Goal: Task Accomplishment & Management: Complete application form

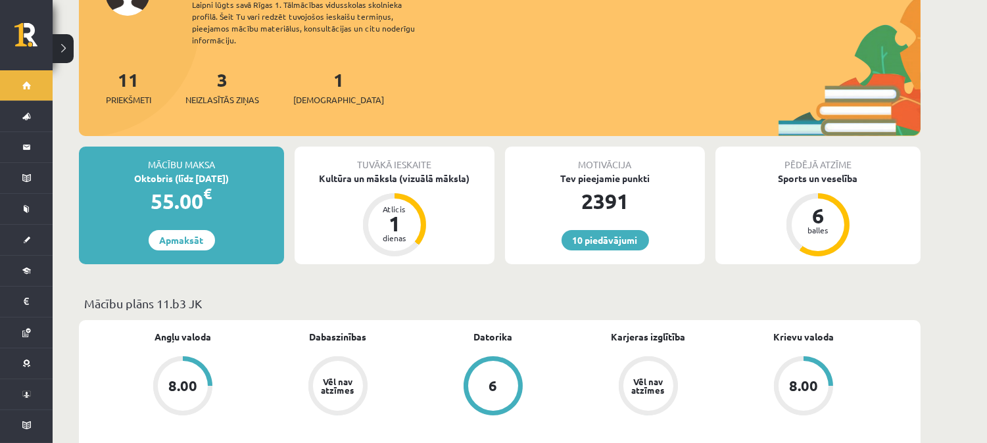
scroll to position [133, 0]
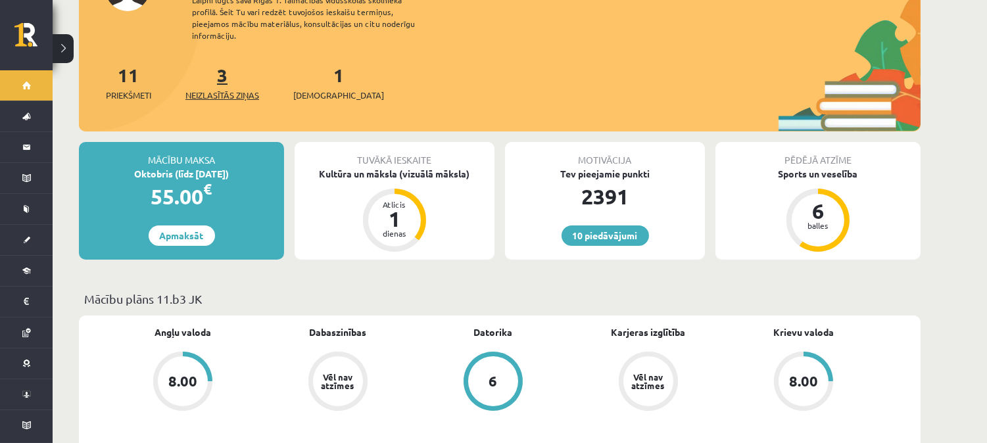
click at [225, 89] on span "Neizlasītās ziņas" at bounding box center [222, 95] width 74 height 13
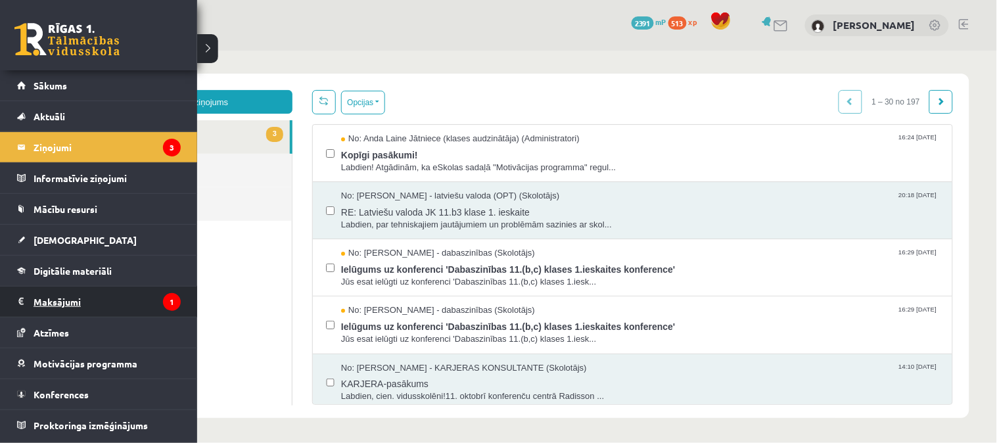
click at [60, 298] on legend "Maksājumi 1" at bounding box center [107, 302] width 147 height 30
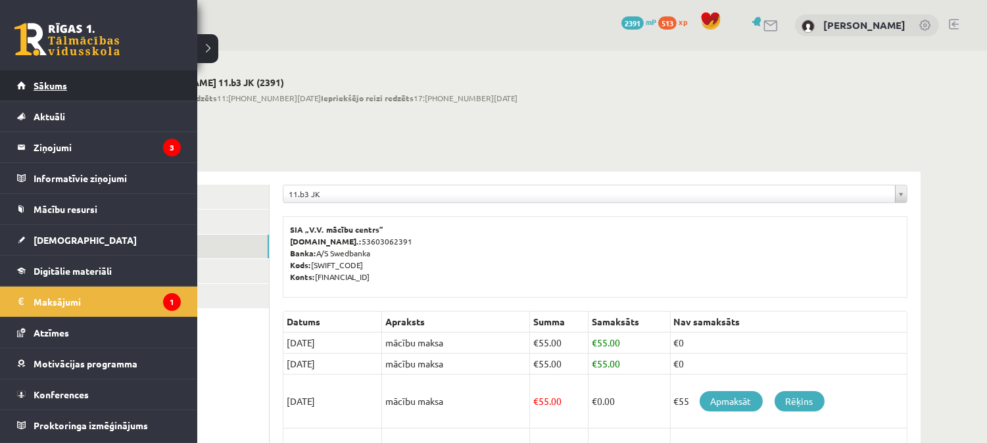
click at [44, 91] on link "Sākums" at bounding box center [99, 85] width 164 height 30
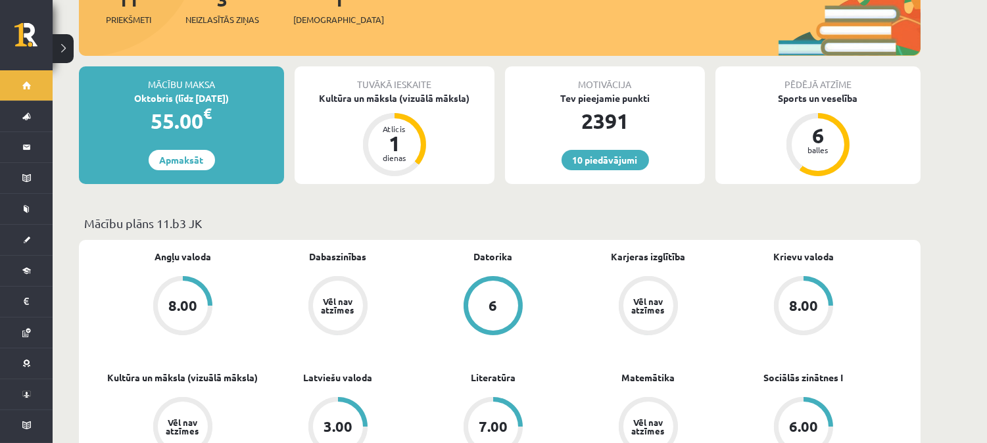
scroll to position [369, 0]
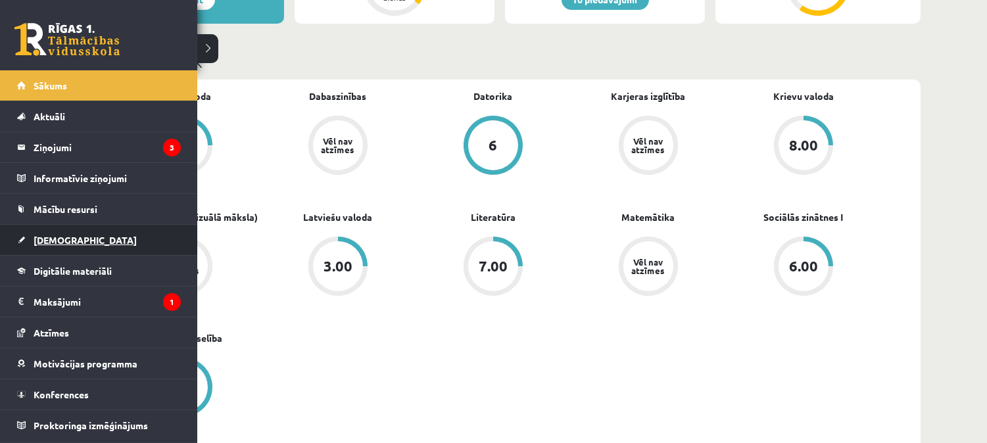
click at [71, 233] on link "[DEMOGRAPHIC_DATA]" at bounding box center [99, 240] width 164 height 30
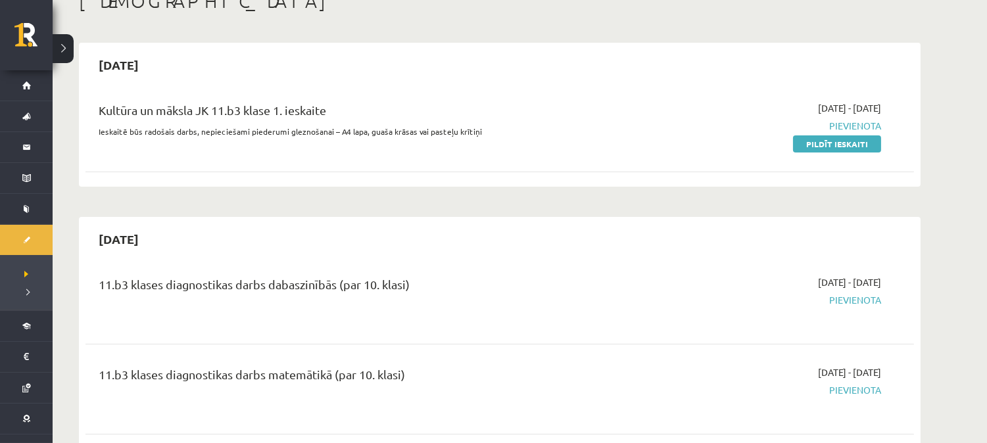
scroll to position [13, 0]
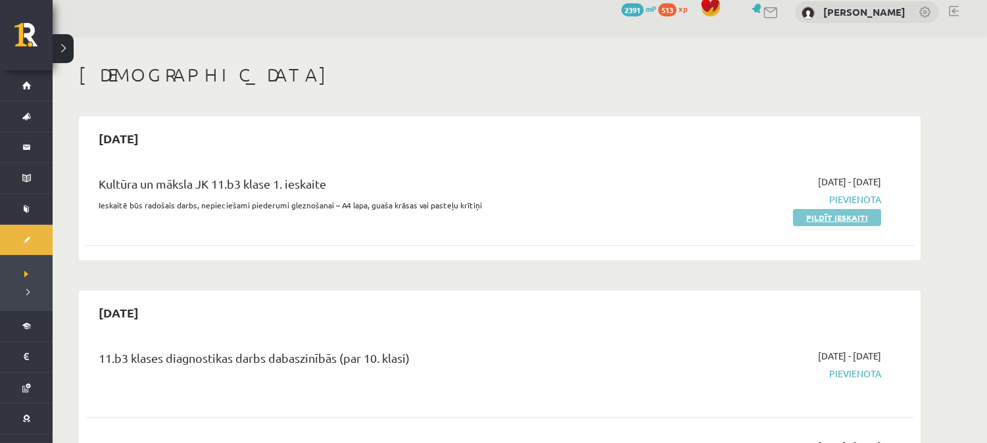
click at [837, 215] on link "Pildīt ieskaiti" at bounding box center [837, 217] width 88 height 17
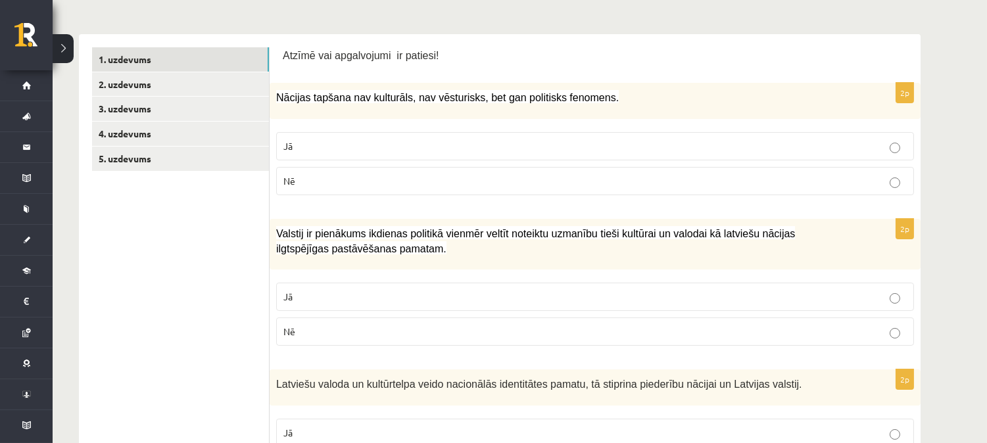
scroll to position [217, 0]
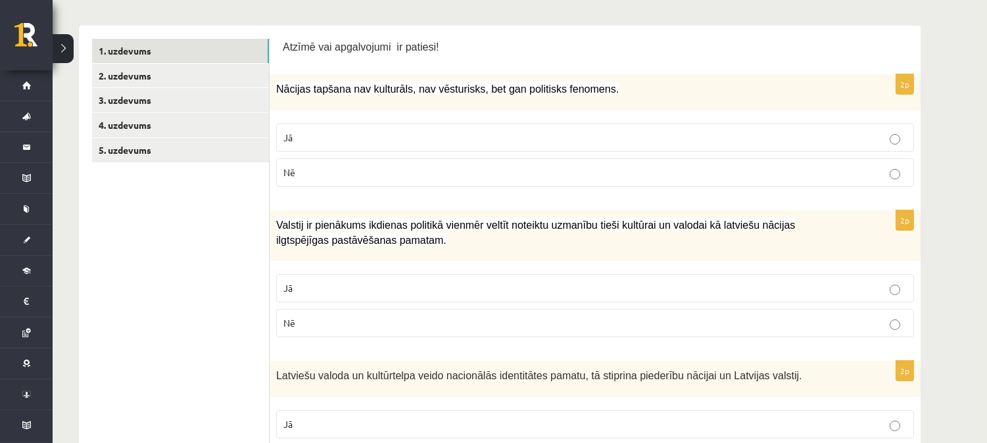
click at [474, 167] on p "Nē" at bounding box center [594, 173] width 623 height 14
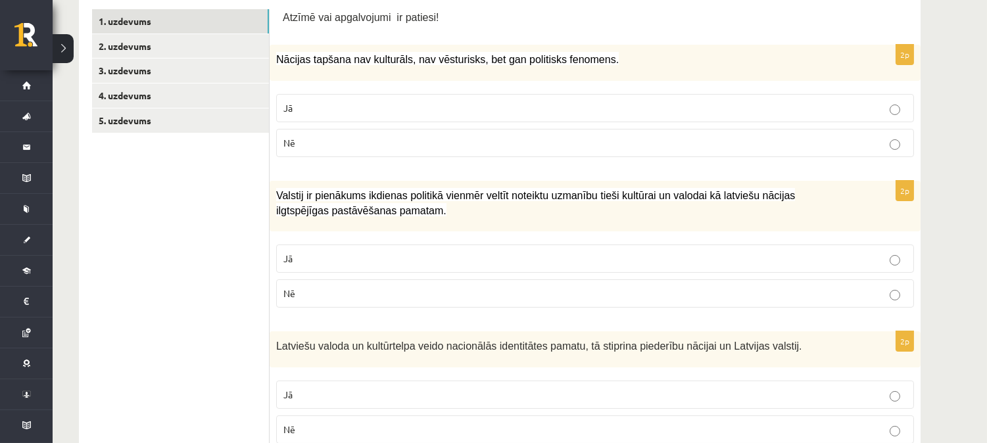
scroll to position [250, 0]
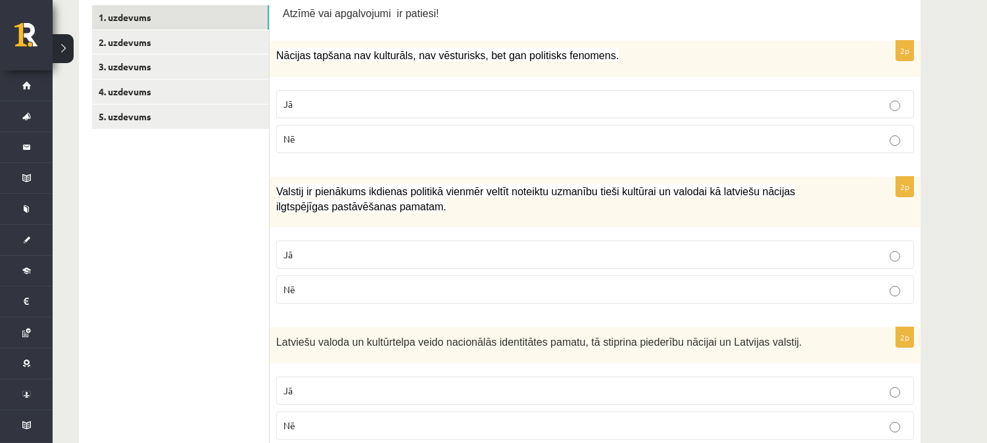
click at [432, 242] on label "Jā" at bounding box center [595, 255] width 638 height 28
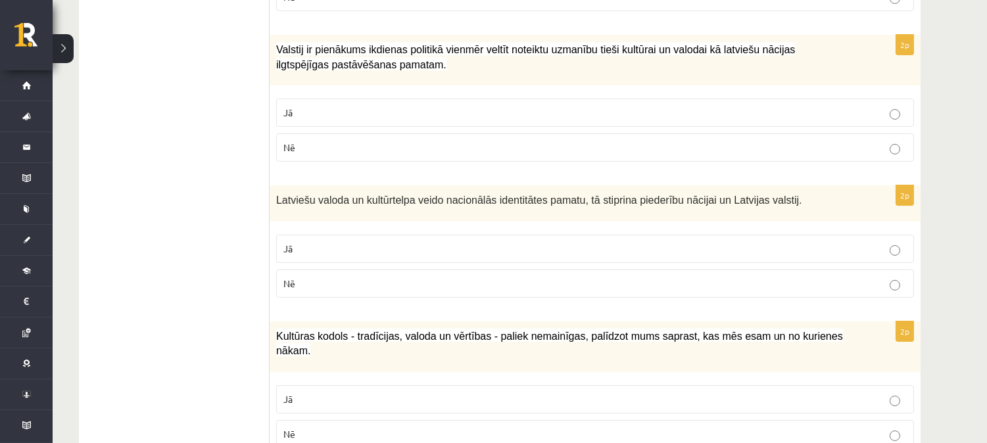
scroll to position [405, 0]
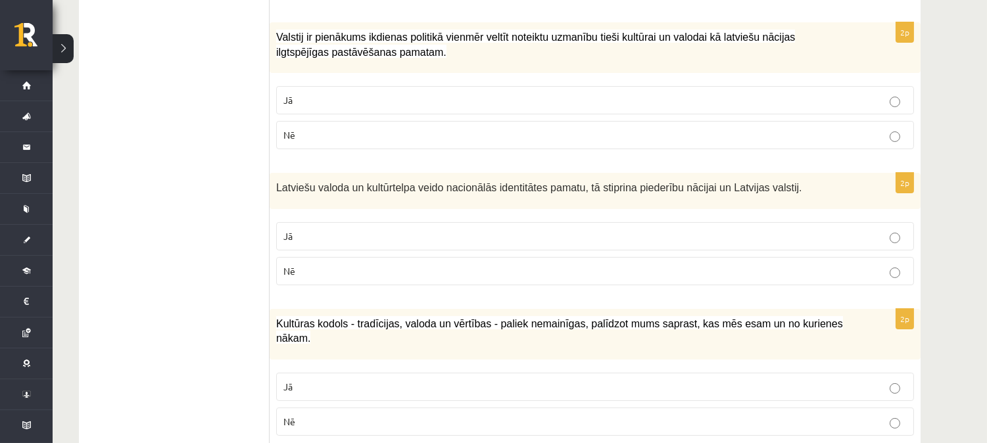
click at [839, 229] on p "Jā" at bounding box center [594, 236] width 623 height 14
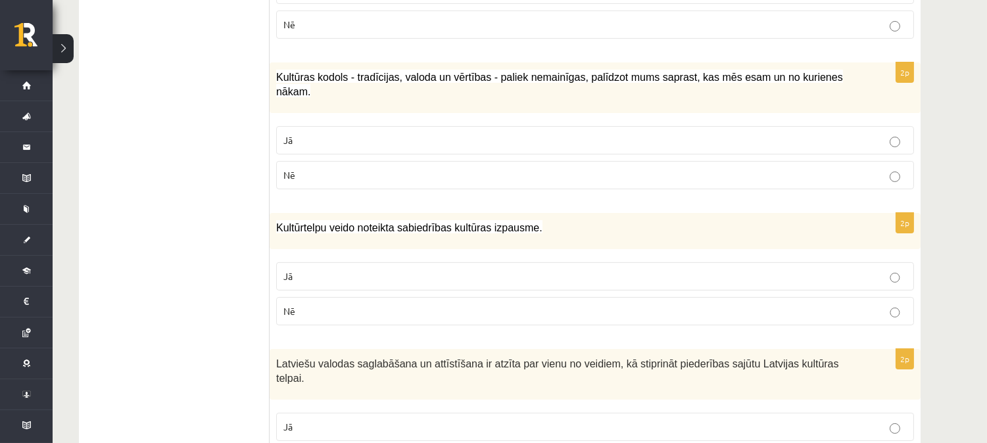
scroll to position [647, 0]
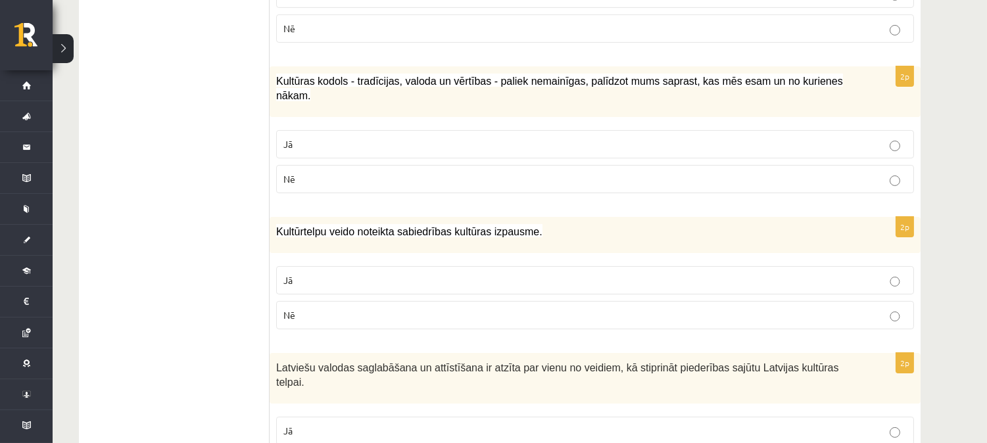
click at [415, 137] on p "Jā" at bounding box center [594, 144] width 623 height 14
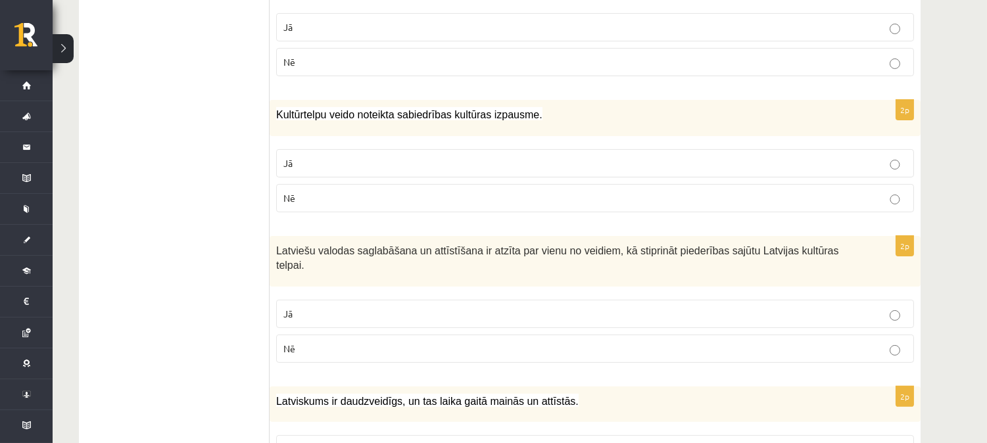
scroll to position [760, 0]
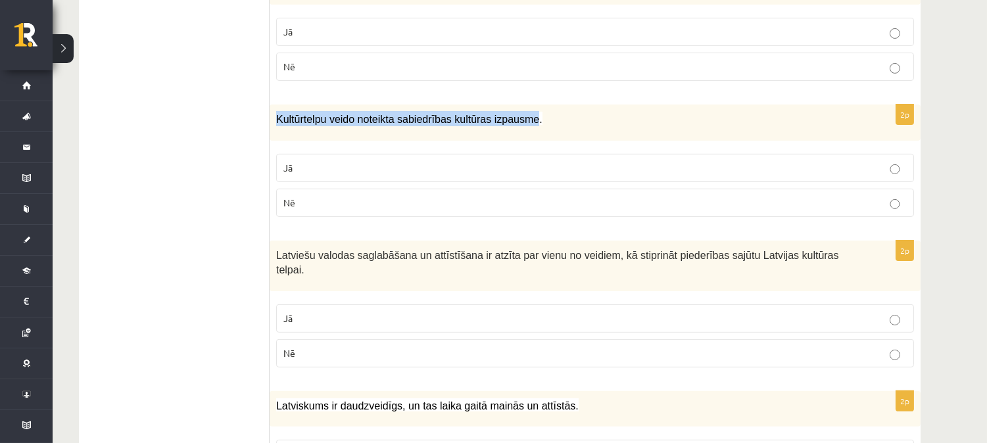
copy span "Kultūrtelpu veido noteikta sabiedrības kultūras izpausme"
drag, startPoint x: 277, startPoint y: 105, endPoint x: 518, endPoint y: 106, distance: 241.2
click at [518, 114] on span "Kultūrtelpu veido noteikta sabiedrības kultūras izpausme." at bounding box center [409, 119] width 266 height 11
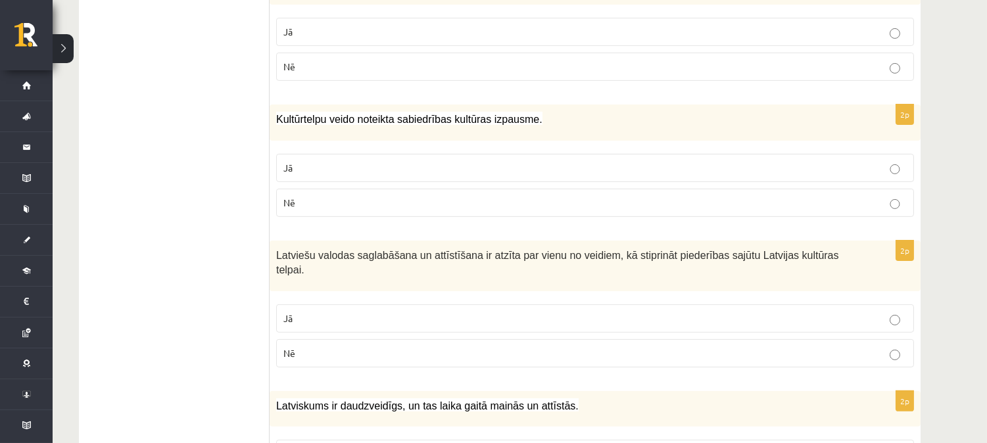
click at [619, 111] on p "Kultūrtelpu veido noteikta sabiedrības kultūras izpausme." at bounding box center [562, 118] width 572 height 15
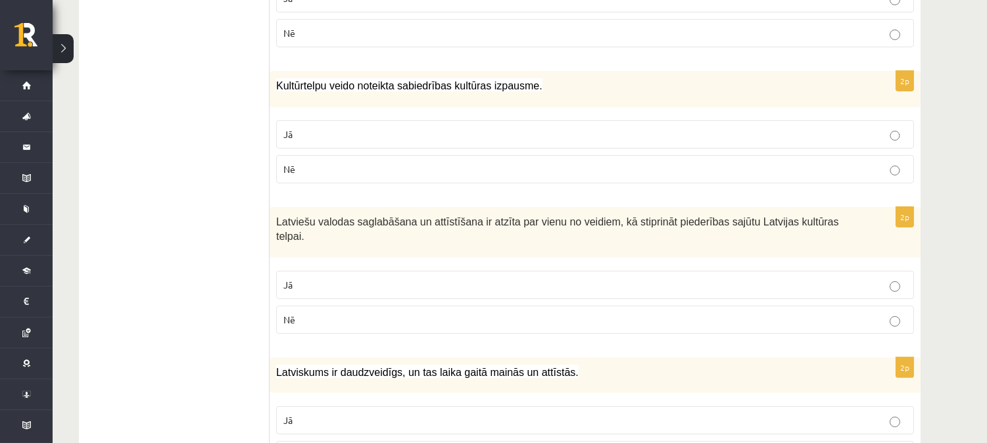
scroll to position [798, 0]
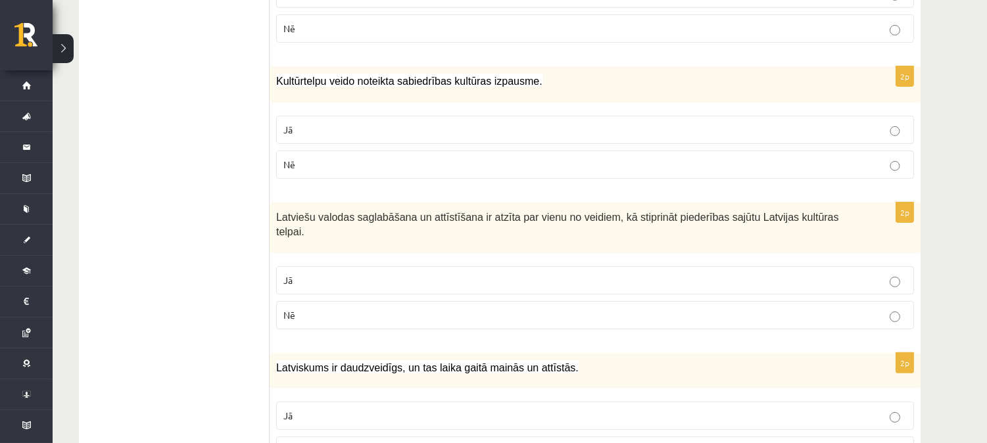
click at [822, 266] on label "Jā" at bounding box center [595, 280] width 638 height 28
click at [866, 123] on p "Jā" at bounding box center [594, 130] width 623 height 14
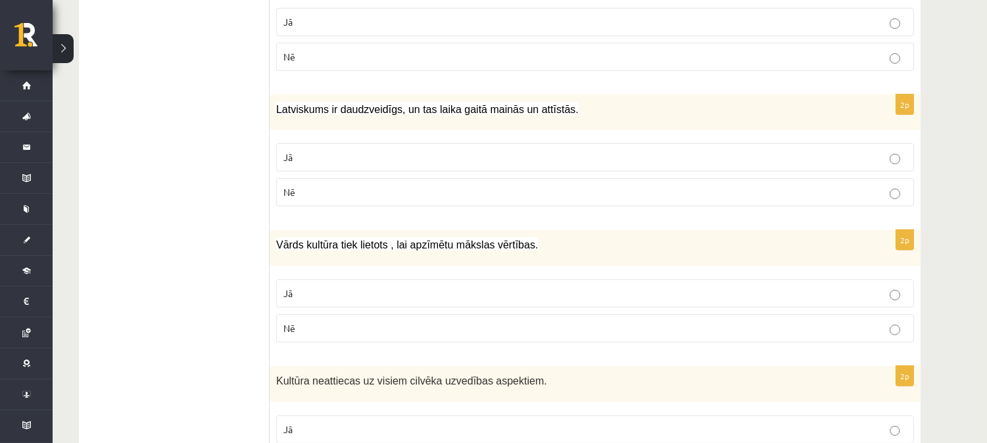
scroll to position [1053, 0]
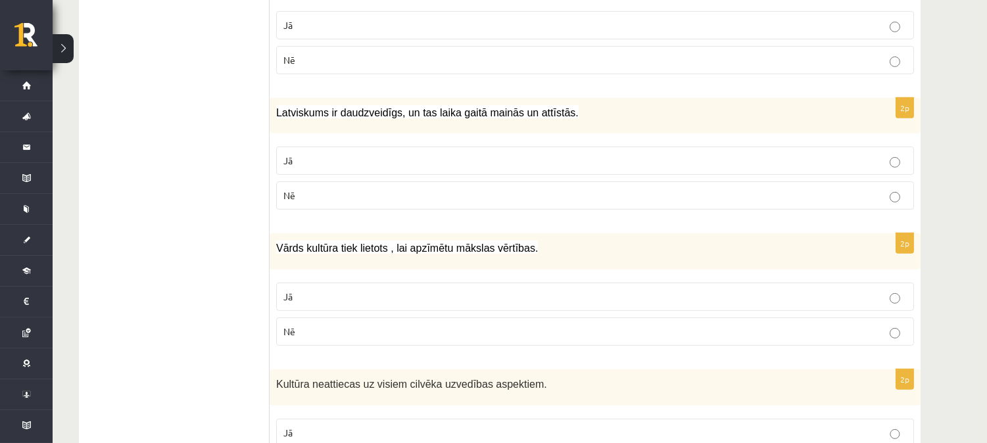
click at [725, 154] on p "Jā" at bounding box center [594, 161] width 623 height 14
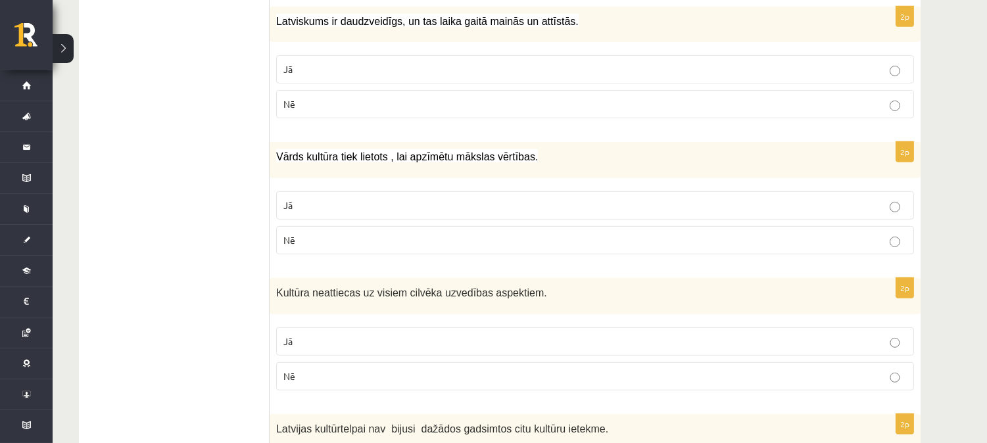
scroll to position [1148, 0]
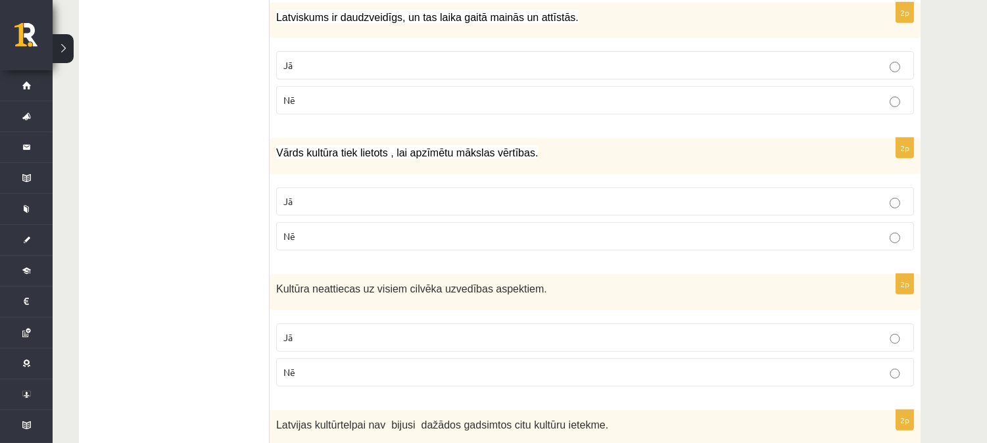
click at [848, 229] on p "Nē" at bounding box center [594, 236] width 623 height 14
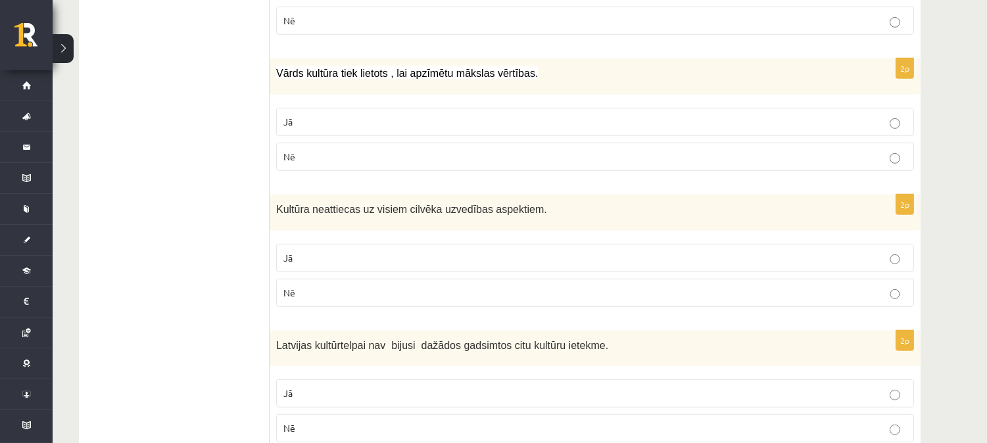
scroll to position [1245, 0]
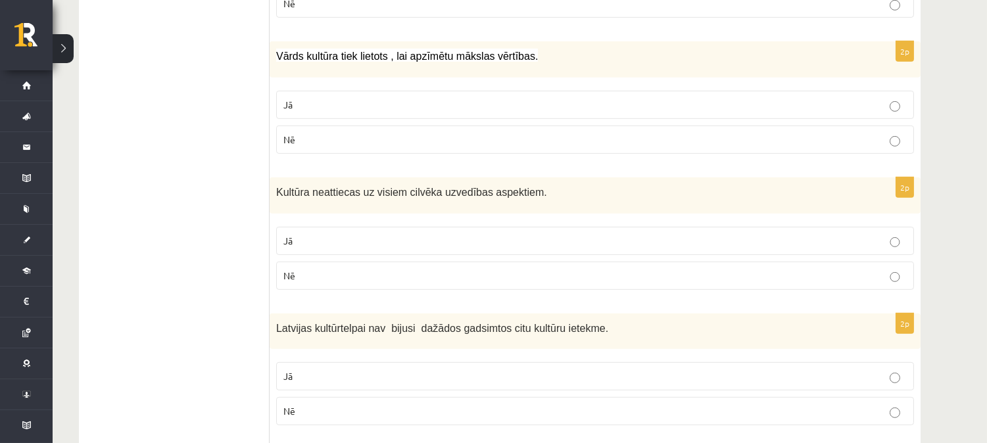
click at [439, 269] on p "Nē" at bounding box center [594, 276] width 623 height 14
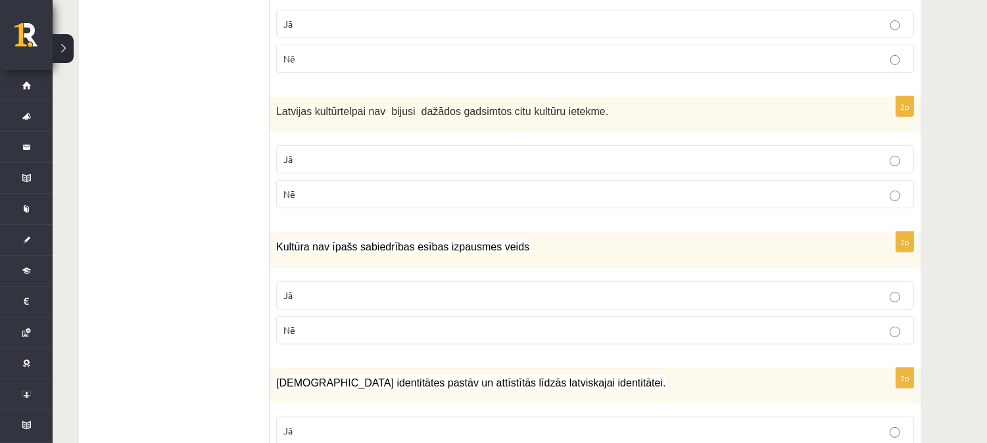
scroll to position [1457, 0]
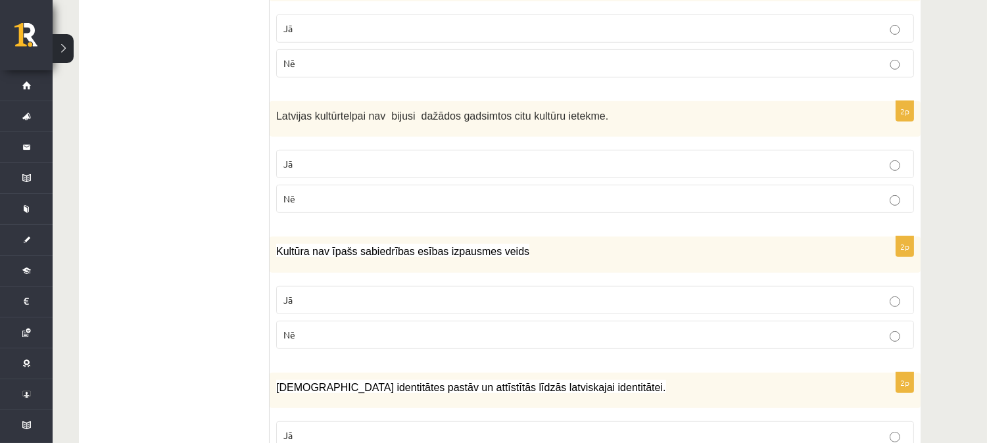
click at [779, 192] on p "Nē" at bounding box center [594, 199] width 623 height 14
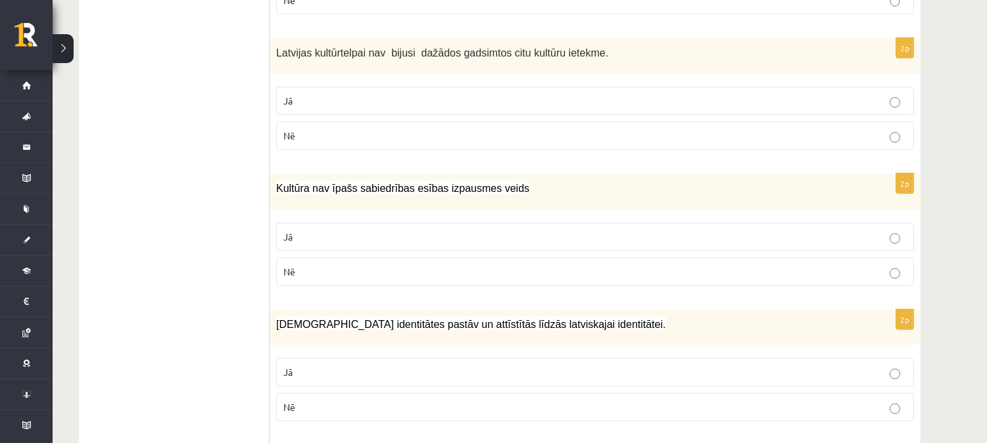
scroll to position [1525, 0]
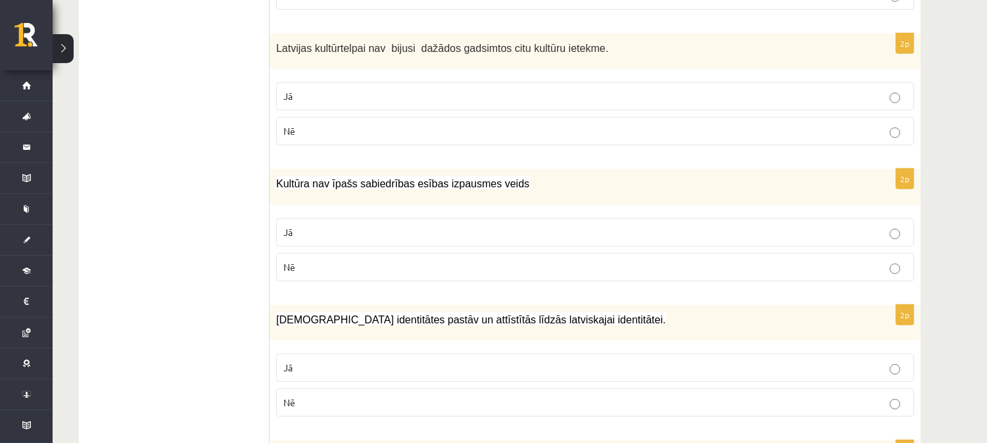
click at [395, 253] on label "Nē" at bounding box center [595, 267] width 638 height 28
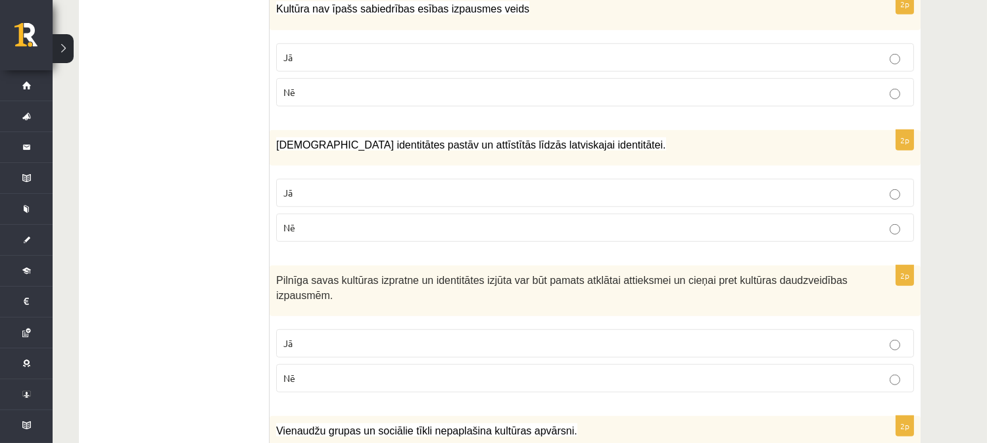
scroll to position [1704, 0]
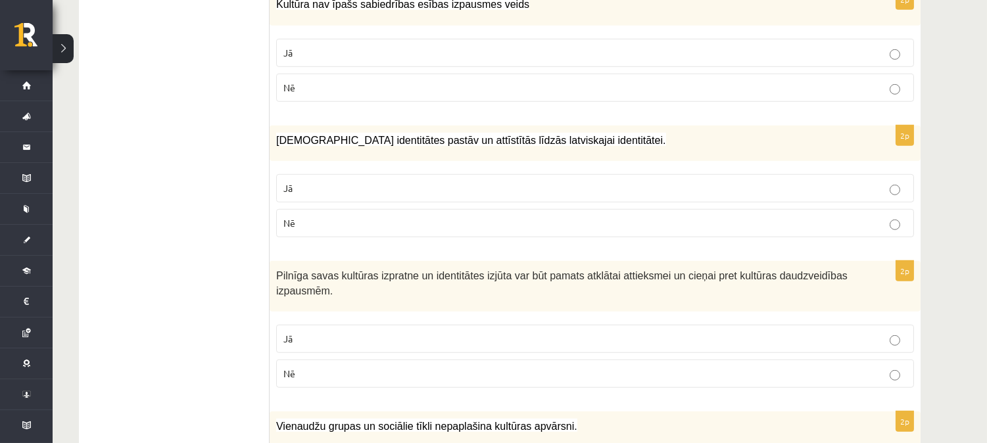
click at [543, 181] on p "Jā" at bounding box center [594, 188] width 623 height 14
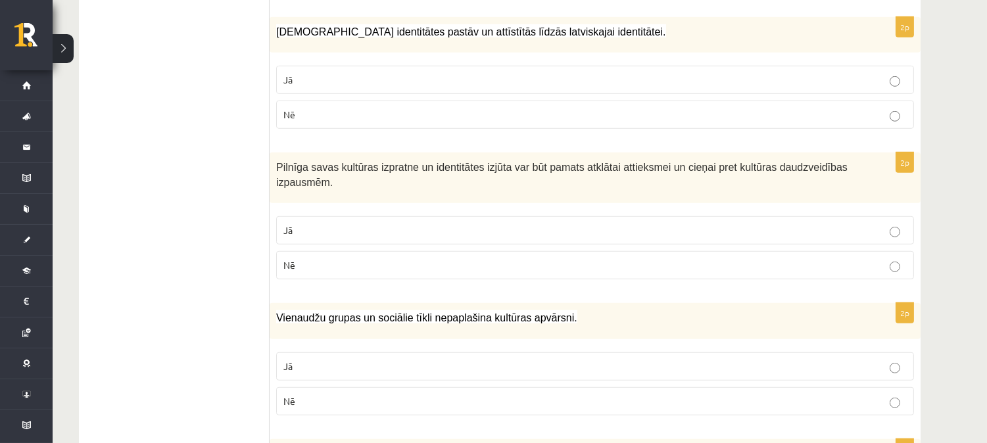
scroll to position [1817, 0]
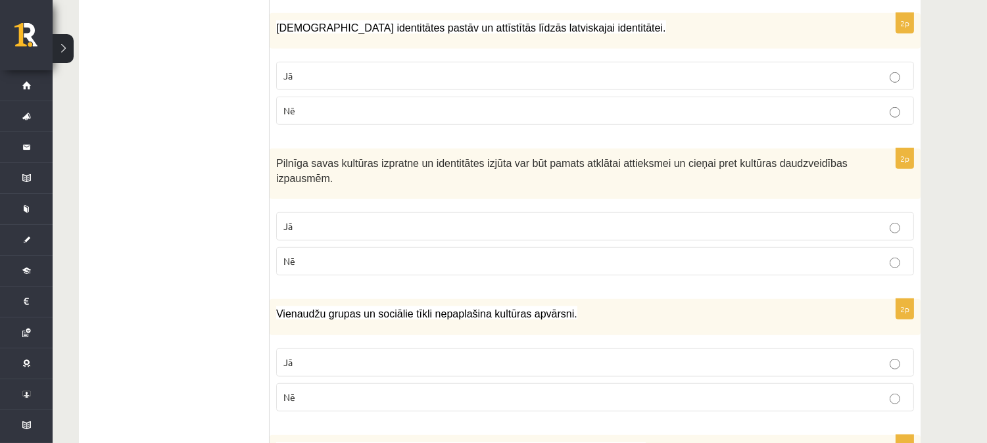
click at [599, 220] on p "Jā" at bounding box center [594, 227] width 623 height 14
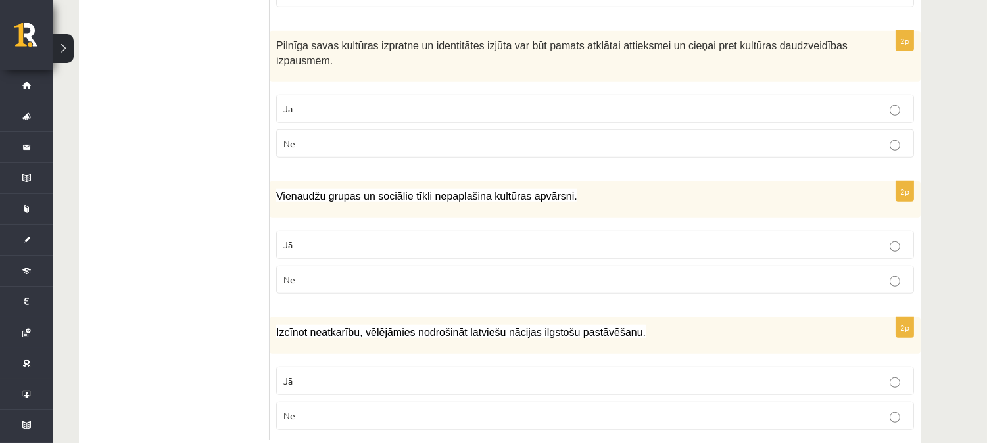
scroll to position [1942, 0]
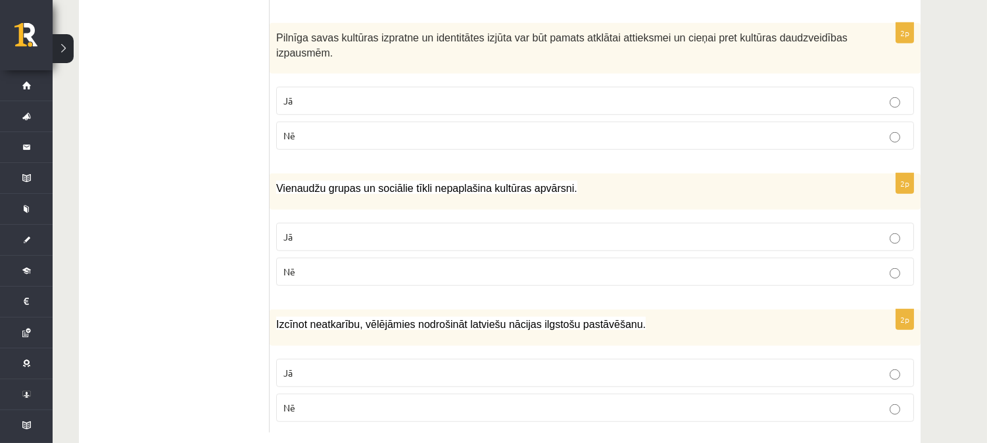
click at [380, 265] on p "Nē" at bounding box center [594, 272] width 623 height 14
click at [418, 366] on p "Jā" at bounding box center [594, 373] width 623 height 14
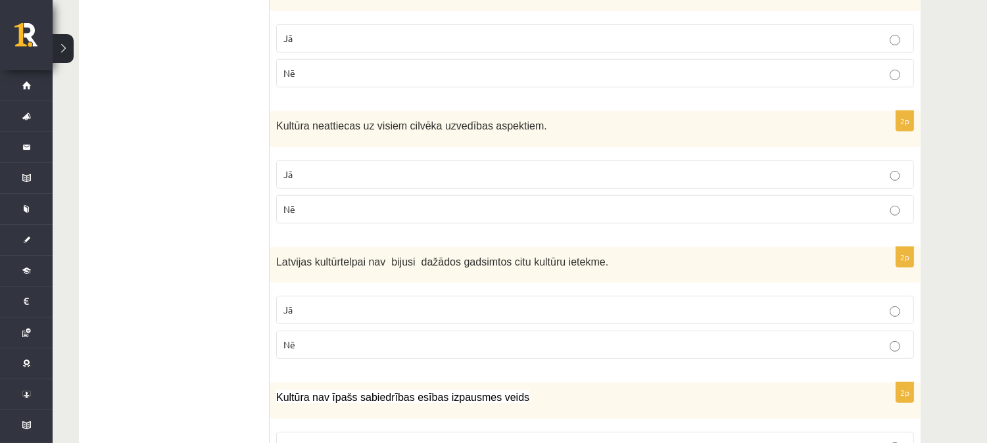
scroll to position [0, 0]
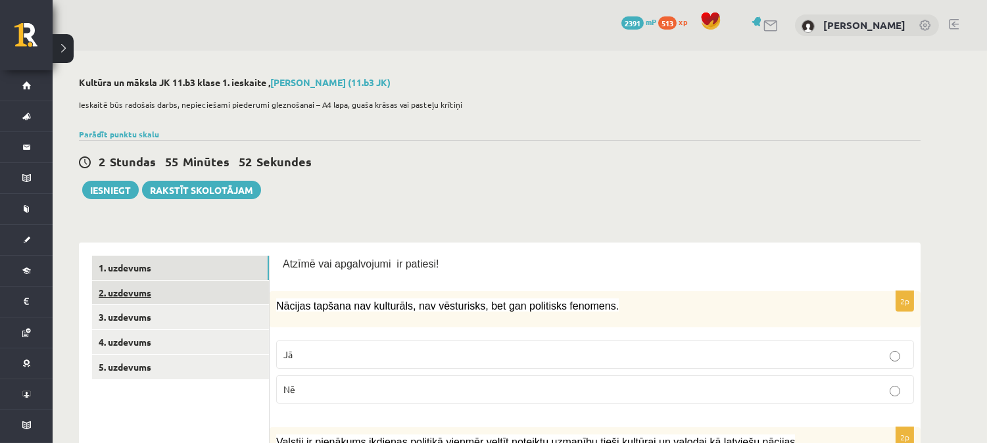
click at [138, 291] on link "2. uzdevums" at bounding box center [180, 293] width 177 height 24
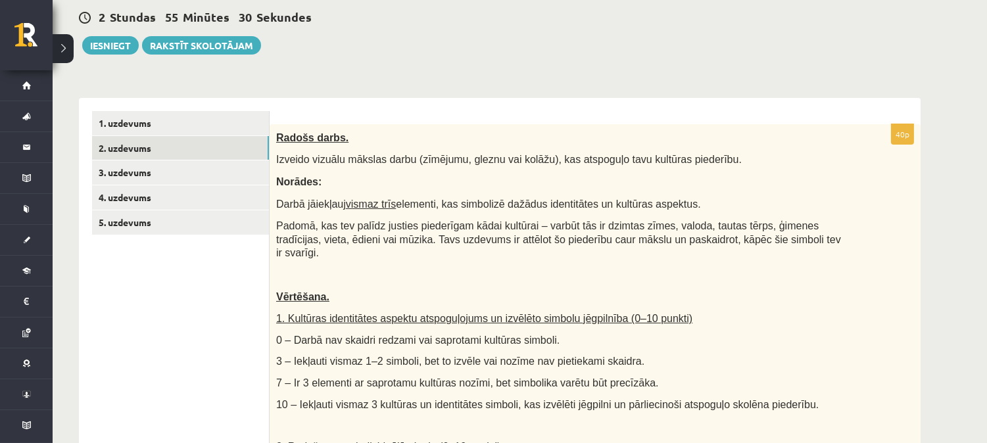
scroll to position [129, 0]
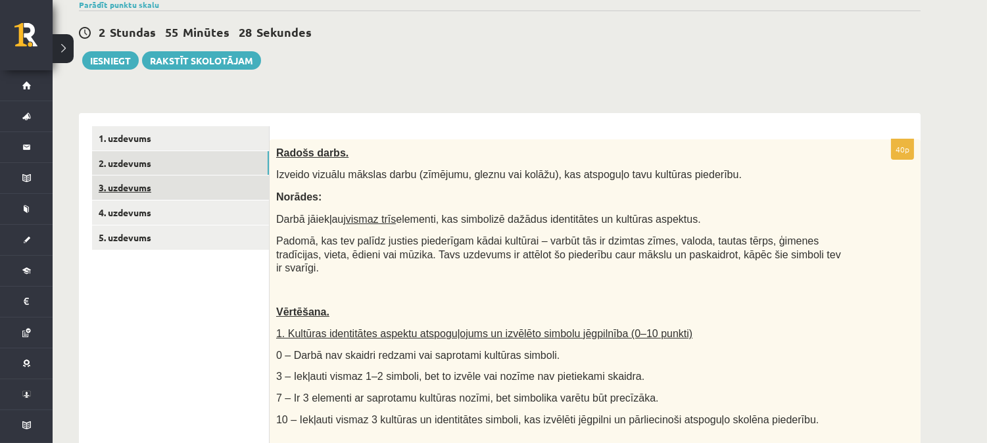
click at [130, 189] on link "3. uzdevums" at bounding box center [180, 187] width 177 height 24
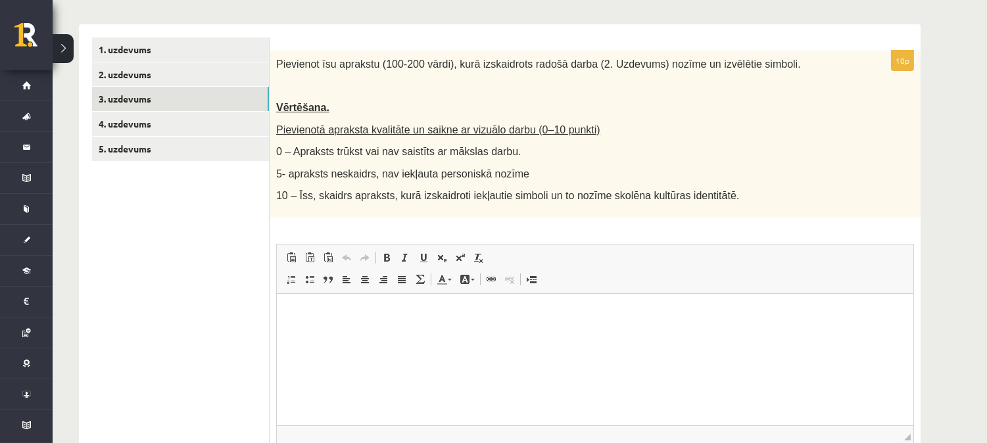
scroll to position [231, 0]
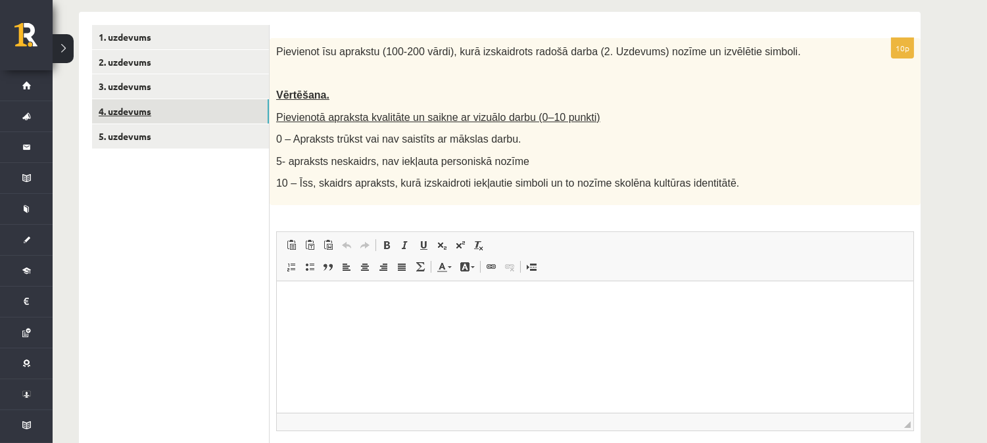
click at [140, 117] on link "4. uzdevums" at bounding box center [180, 111] width 177 height 24
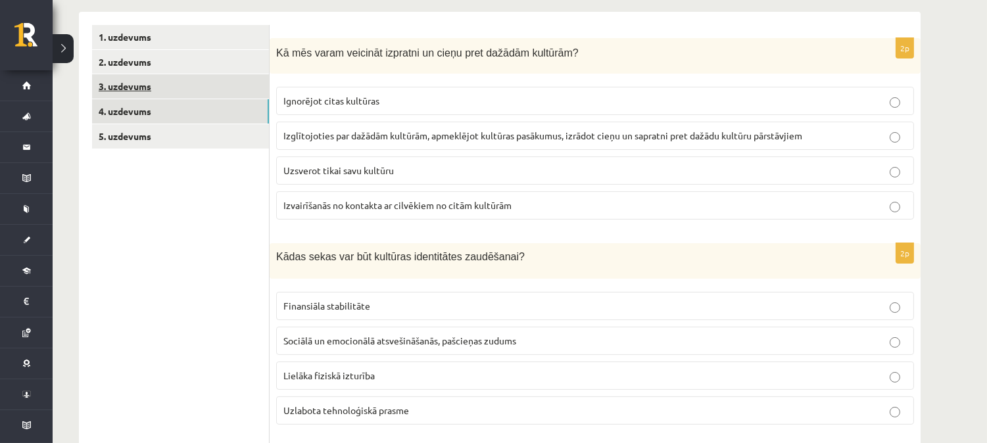
click at [143, 80] on link "3. uzdevums" at bounding box center [180, 86] width 177 height 24
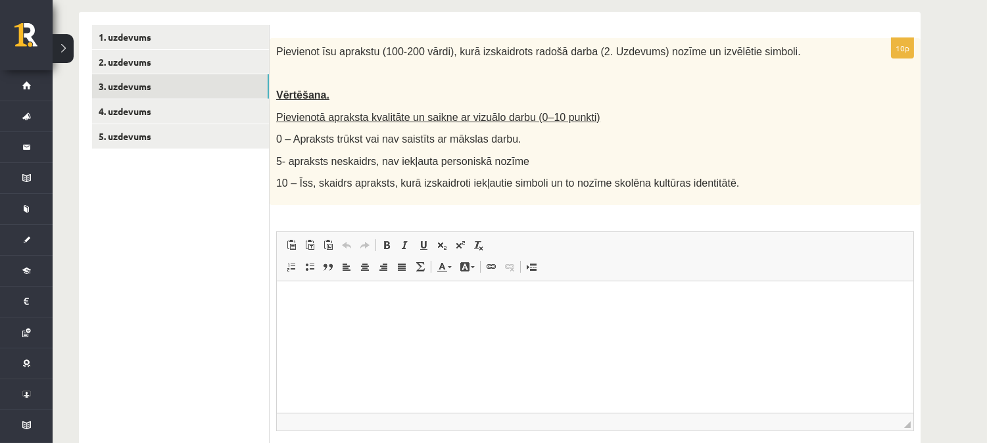
scroll to position [0, 0]
click at [139, 108] on link "4. uzdevums" at bounding box center [180, 111] width 177 height 24
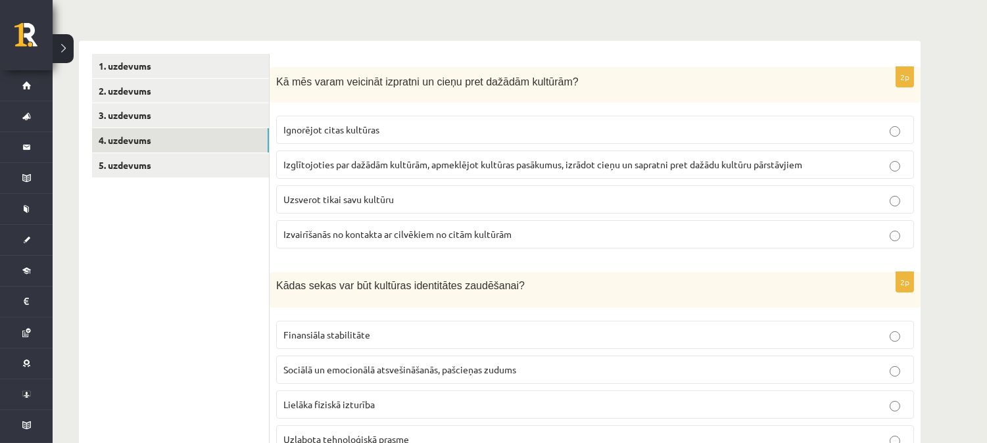
scroll to position [210, 0]
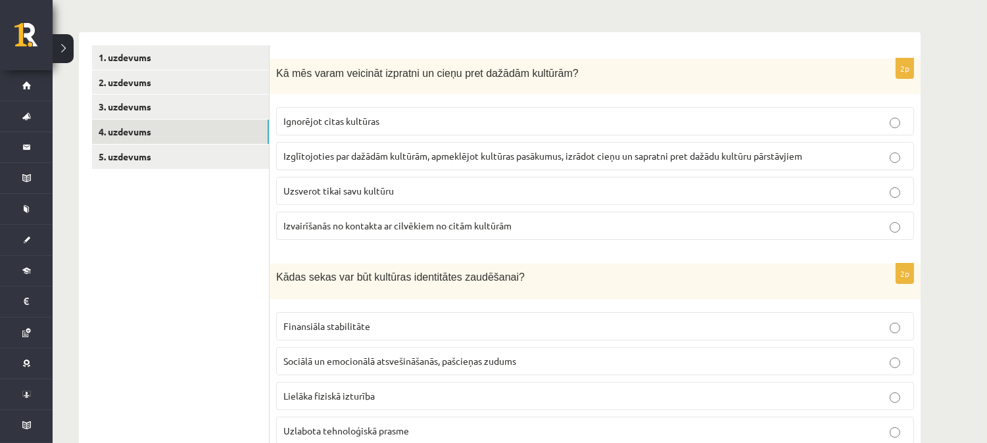
click at [511, 154] on span "Izglītojoties par dažādām kultūrām, apmeklējot kultūras pasākumus, izrādot cieņ…" at bounding box center [542, 156] width 519 height 12
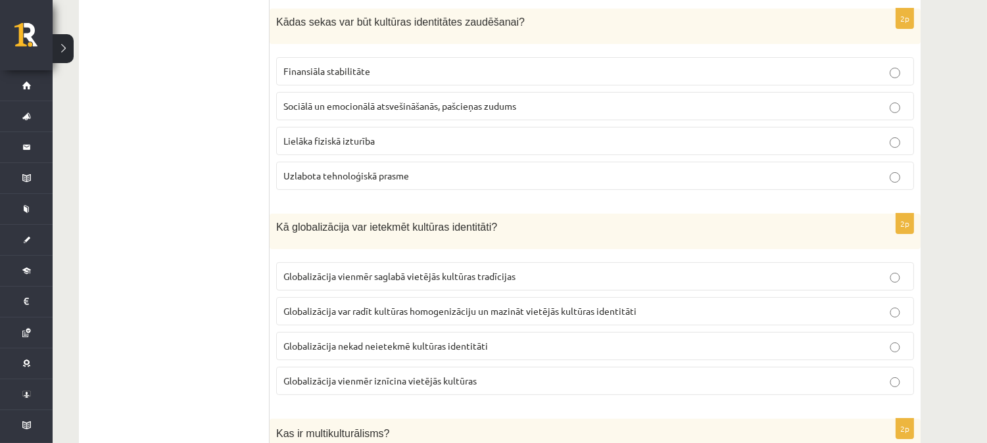
scroll to position [461, 0]
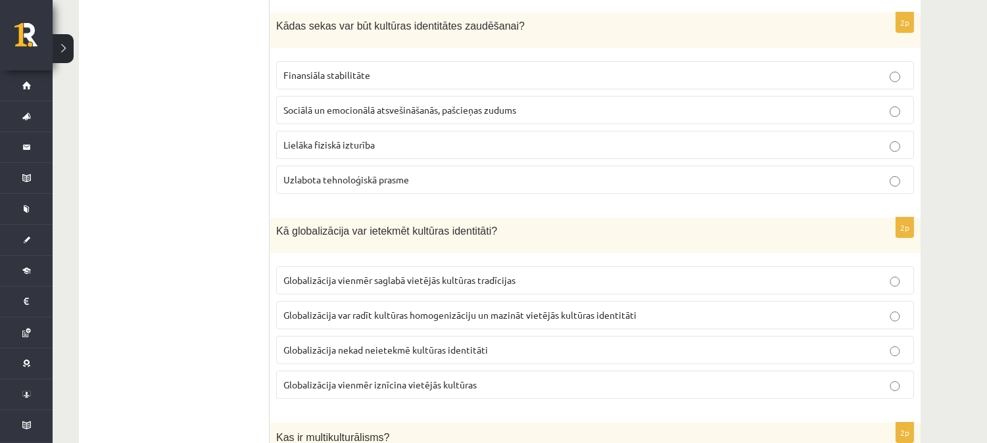
click at [448, 109] on span "Sociālā un emocionālā atsvešināšanās, pašcieņas zudums" at bounding box center [399, 110] width 233 height 12
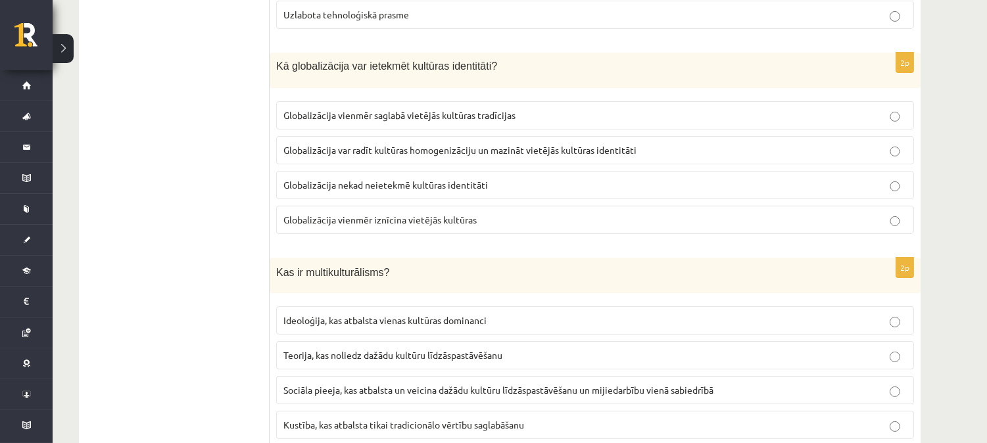
scroll to position [630, 0]
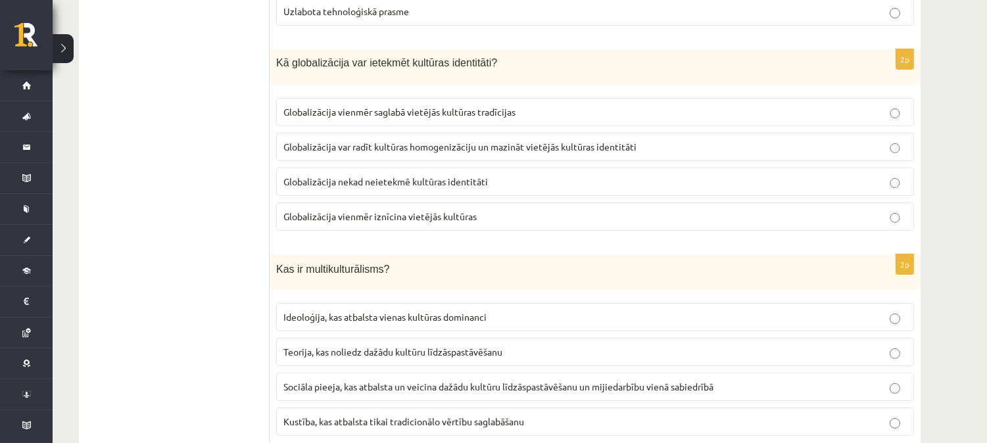
click at [478, 149] on span "Globalizācija var radīt kultūras homogenizāciju un mazināt vietējās kultūras id…" at bounding box center [459, 147] width 353 height 12
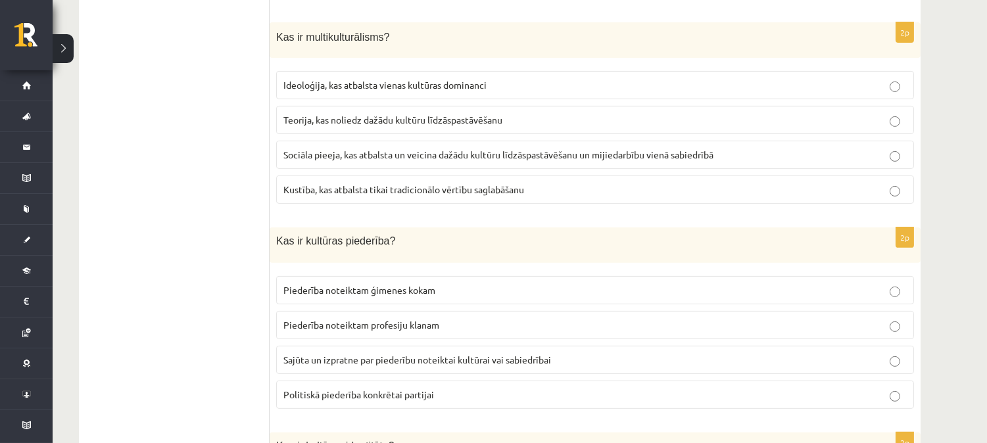
scroll to position [857, 0]
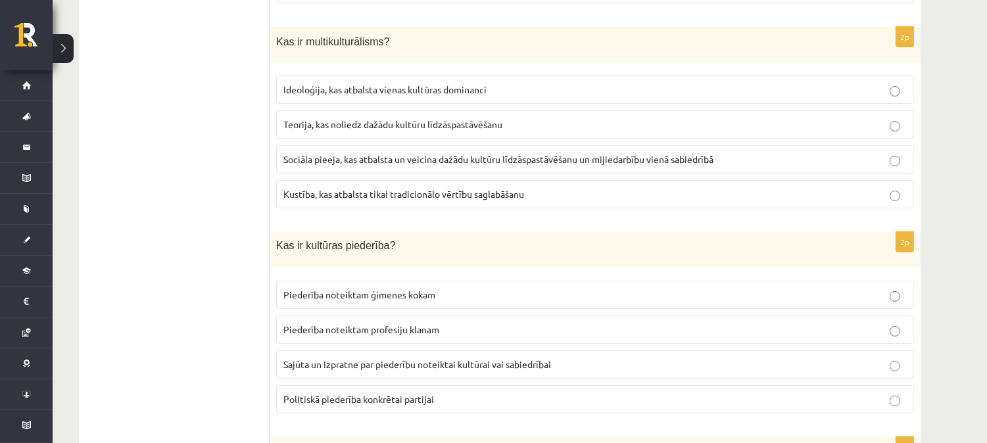
click at [672, 154] on p "Sociāla pieeja, kas atbalsta un veicina dažādu kultūru līdzāspastāvēšanu un mij…" at bounding box center [594, 159] width 623 height 14
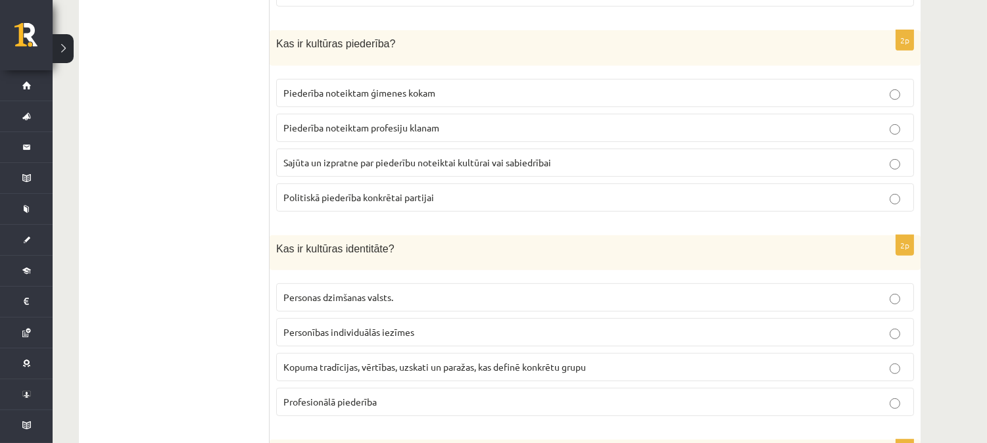
scroll to position [1055, 0]
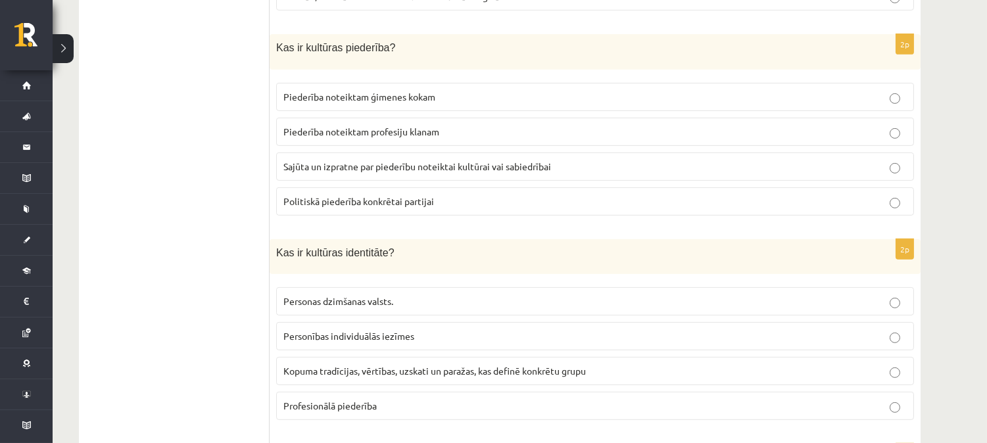
click at [524, 159] on label "Sajūta un izpratne par piederību noteiktai kultūrai vai sabiedrībai" at bounding box center [595, 166] width 638 height 28
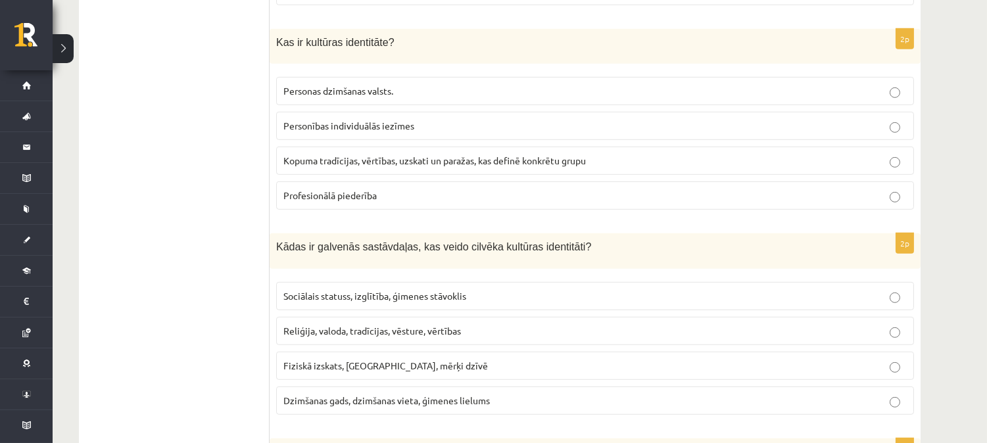
scroll to position [1269, 0]
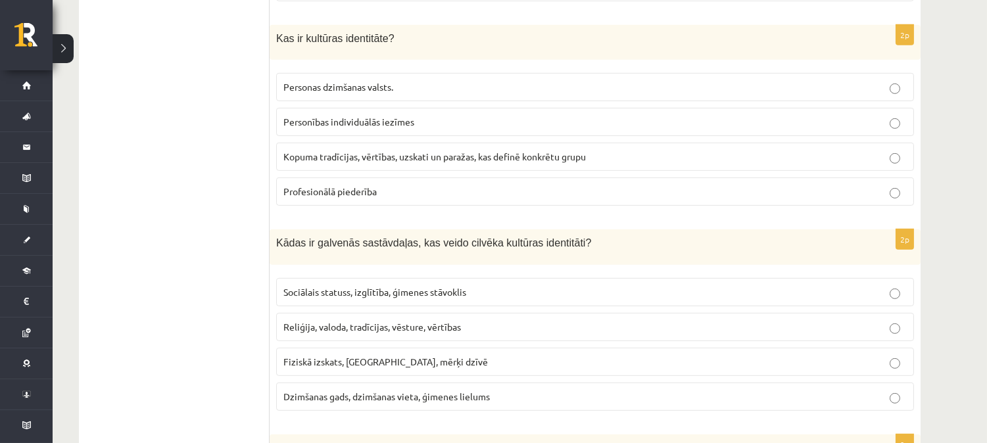
click at [480, 160] on span "Kopuma tradīcijas, vērtības, uzskati un paražas, kas definē konkrētu grupu" at bounding box center [434, 157] width 302 height 12
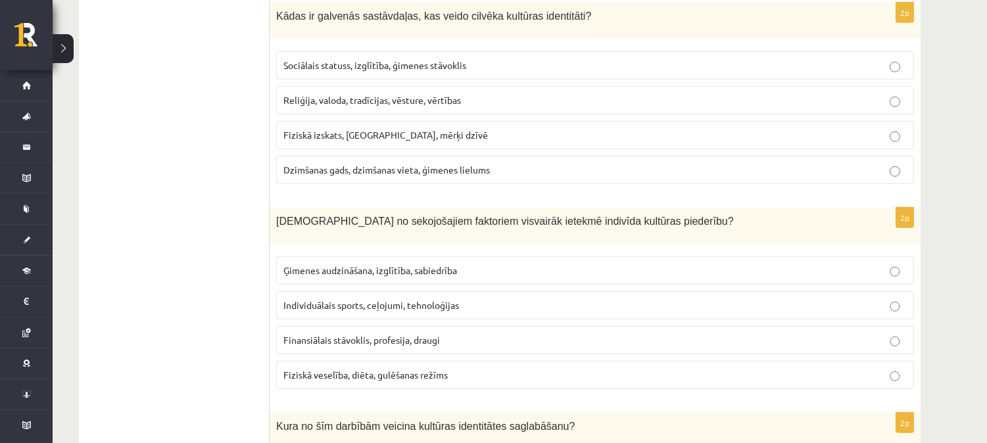
scroll to position [1492, 0]
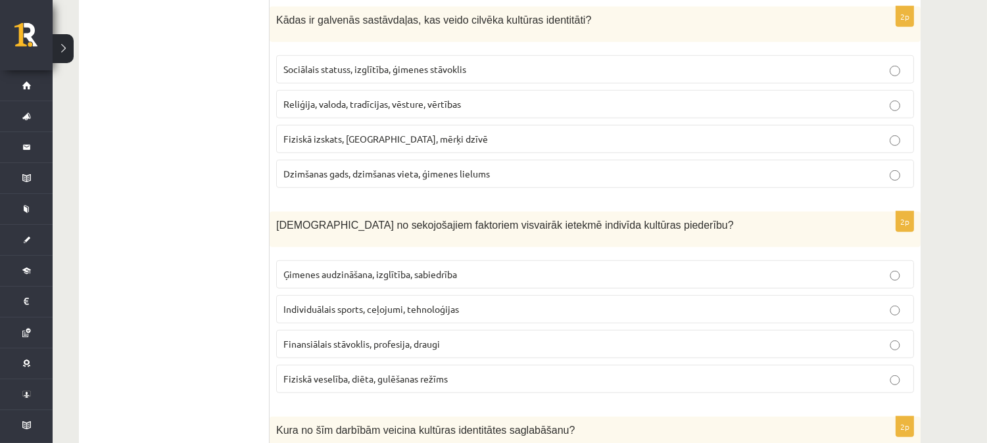
click at [397, 74] on span "Sociālais statuss, izglītība, ģimenes stāvoklis" at bounding box center [374, 69] width 183 height 12
drag, startPoint x: 405, startPoint y: 23, endPoint x: 553, endPoint y: 24, distance: 147.9
click at [553, 24] on span "Kādas ir galvenās sastāvdaļas, kas veido cilvēka kultūras identitāti?" at bounding box center [433, 19] width 315 height 11
copy span "kas veido cilvēka kultūras identitāti"
click at [506, 51] on div "2p Kādas ir galvenās sastāvdaļas, kas veido cilvēka kultūras identitāti? Sociāl…" at bounding box center [594, 103] width 651 height 192
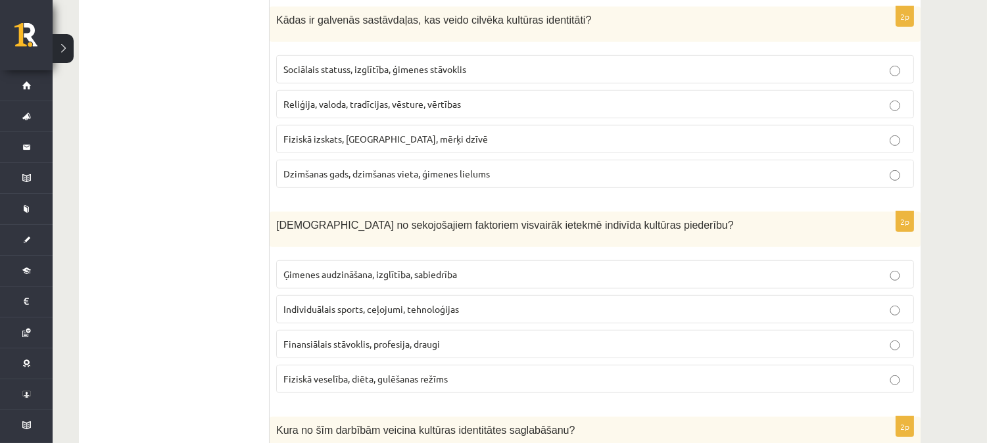
click at [462, 274] on p "Ģimenes audzināšana, izglītība, sabiedrība" at bounding box center [594, 274] width 623 height 14
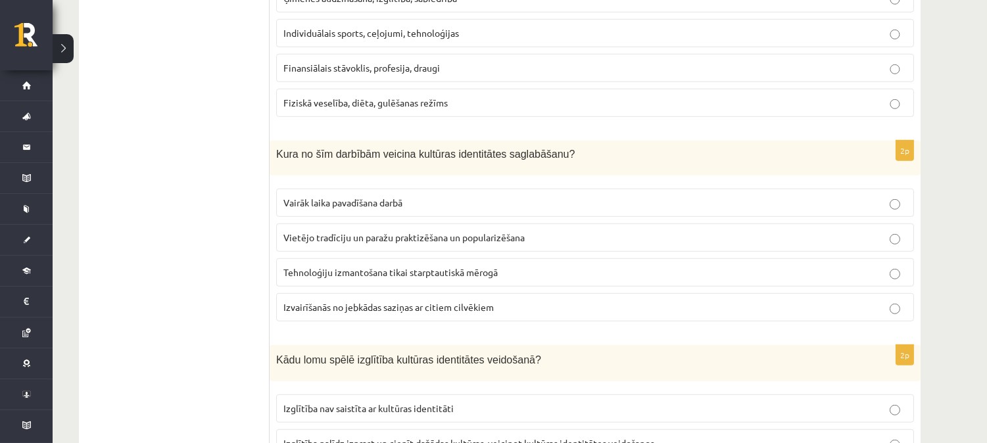
scroll to position [1772, 0]
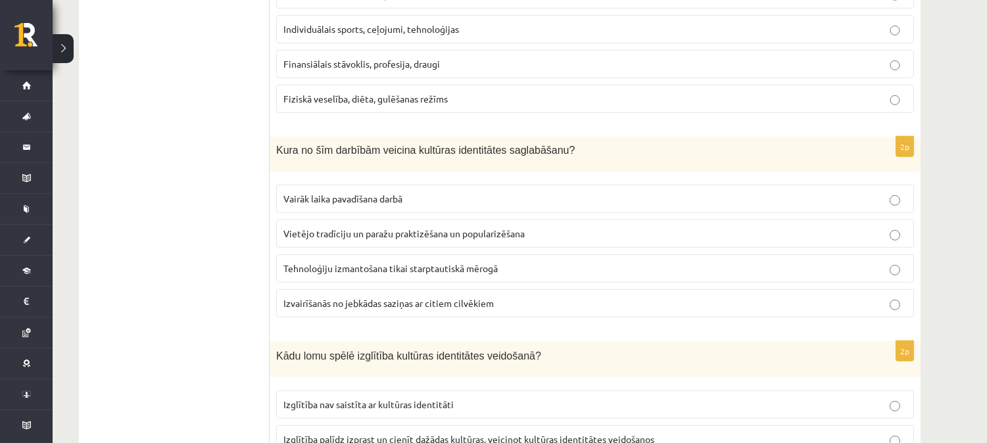
click at [450, 237] on span "Vietējo tradīciju un paražu praktizēšana un popularizēšana" at bounding box center [403, 233] width 241 height 12
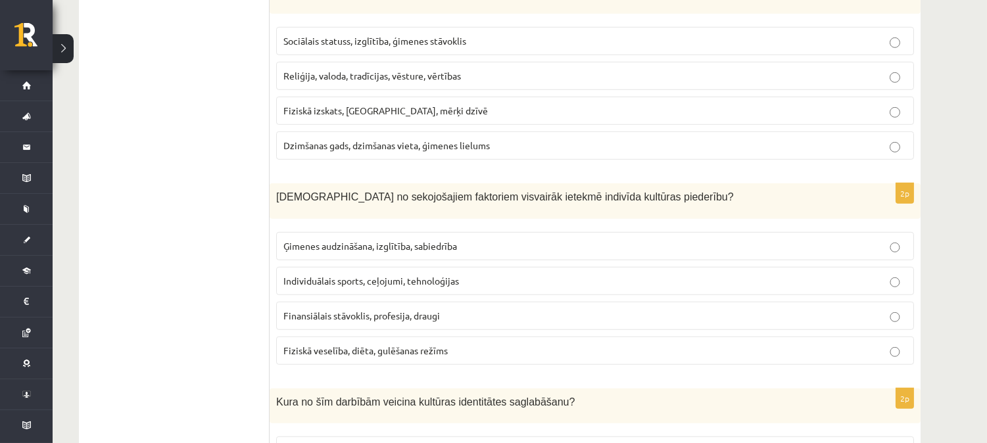
scroll to position [1426, 0]
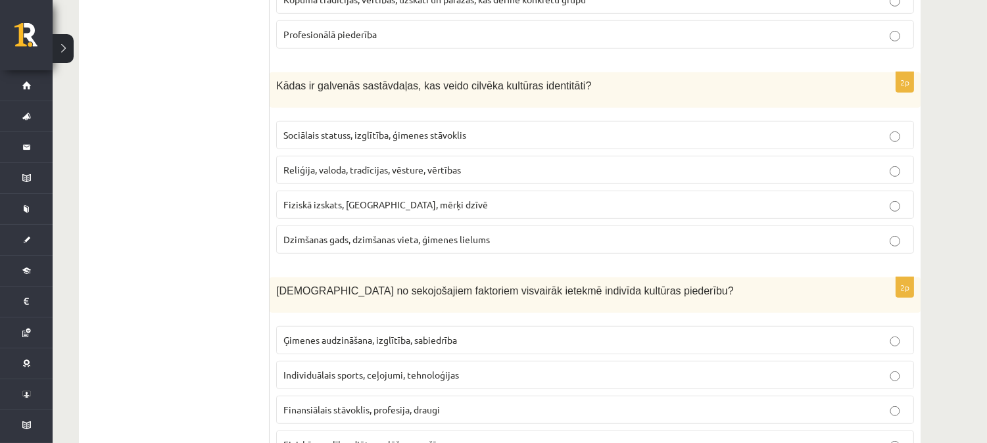
click at [883, 172] on p "Reliģija, valoda, tradīcijas, vēsture, vērtības" at bounding box center [594, 170] width 623 height 14
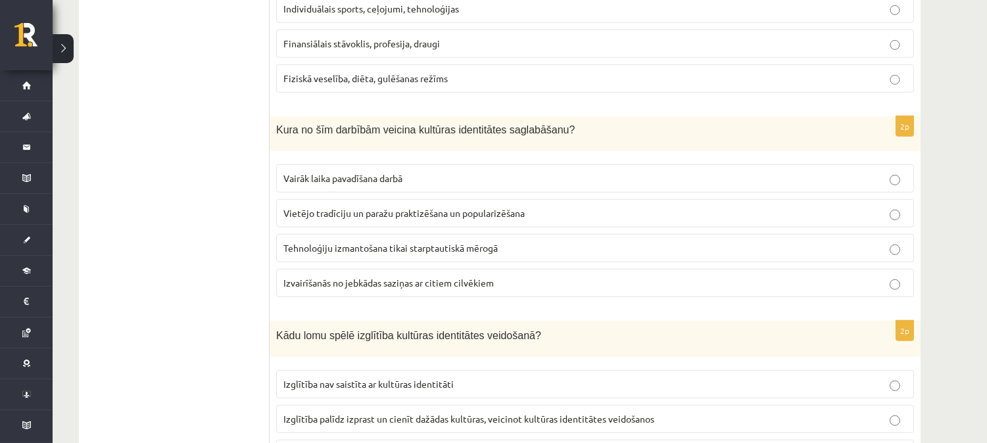
scroll to position [1908, 0]
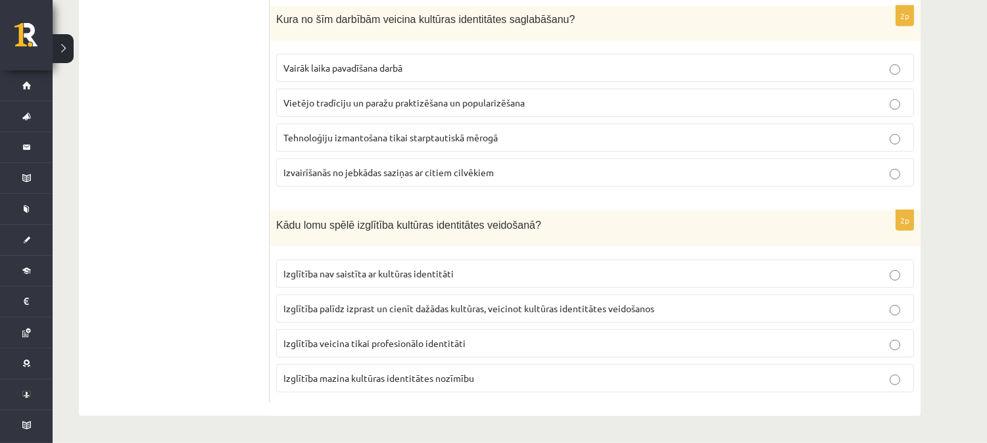
click at [378, 310] on span "Izglītība palīdz izprast un cienīt dažādas kultūras, veicinot kultūras identitā…" at bounding box center [468, 308] width 371 height 12
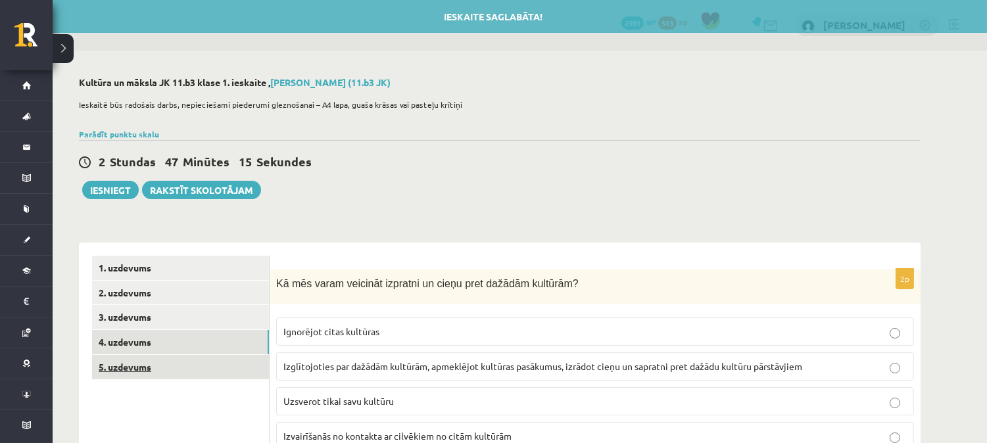
click at [148, 366] on link "5. uzdevums" at bounding box center [180, 367] width 177 height 24
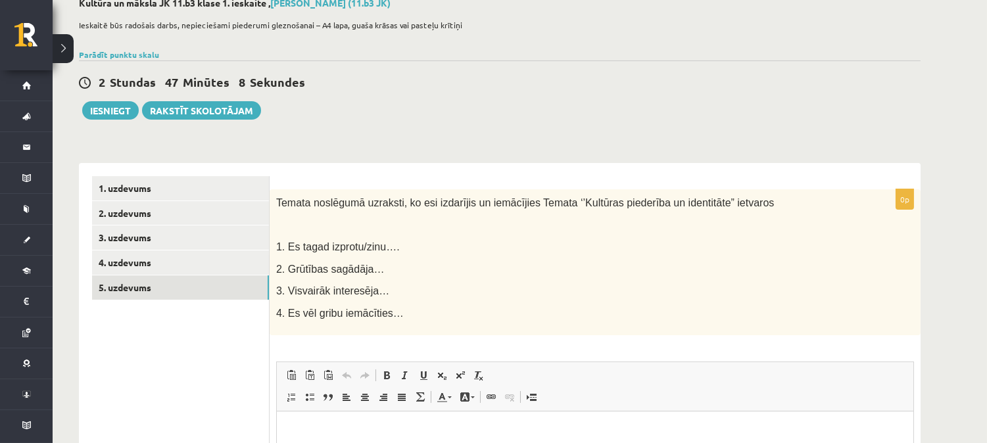
scroll to position [81, 0]
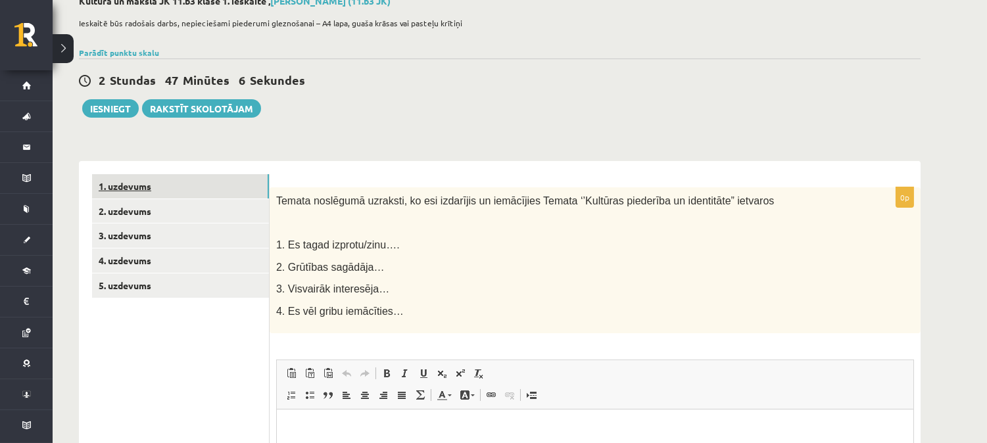
click at [138, 188] on link "1. uzdevums" at bounding box center [180, 186] width 177 height 24
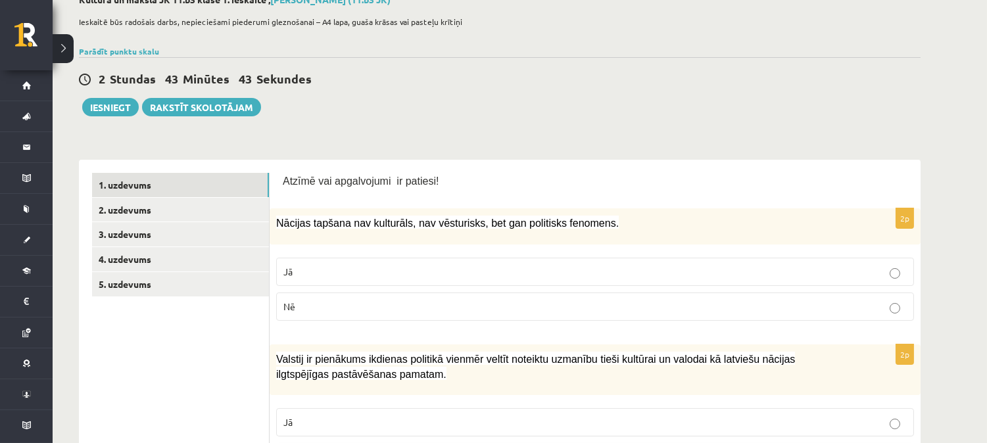
scroll to position [0, 0]
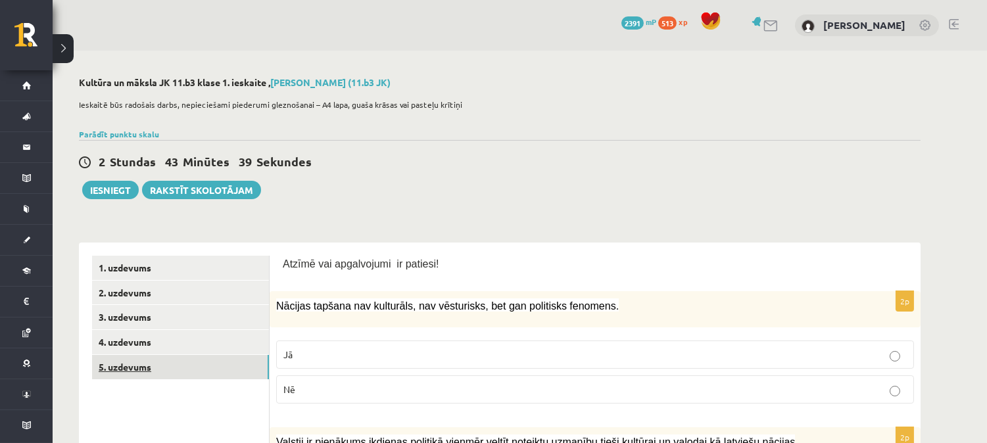
click at [128, 373] on link "5. uzdevums" at bounding box center [180, 367] width 177 height 24
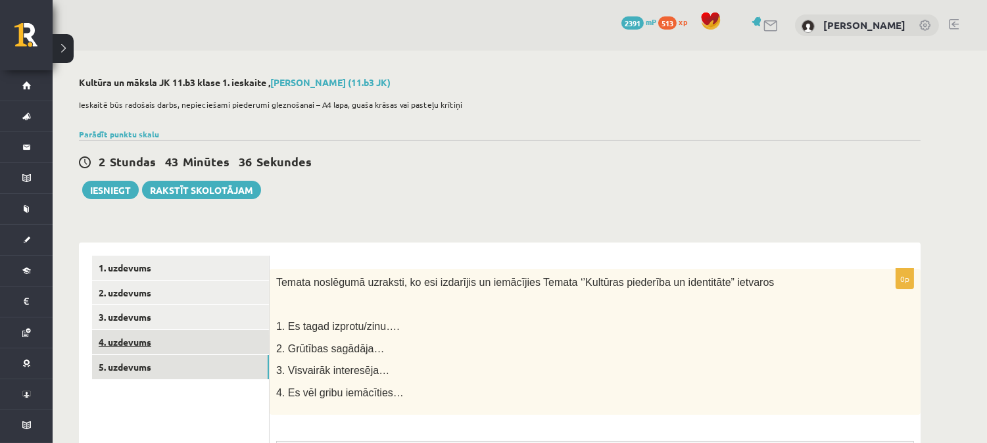
click at [135, 338] on link "4. uzdevums" at bounding box center [180, 342] width 177 height 24
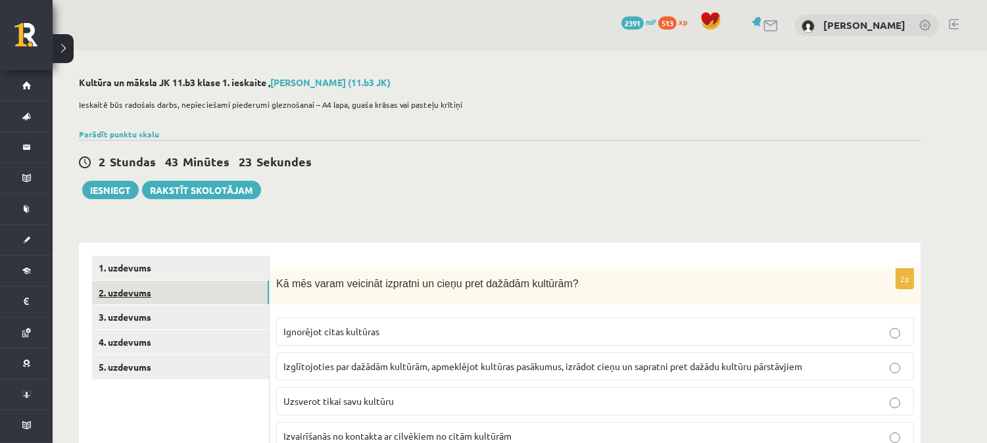
click at [137, 294] on link "2. uzdevums" at bounding box center [180, 293] width 177 height 24
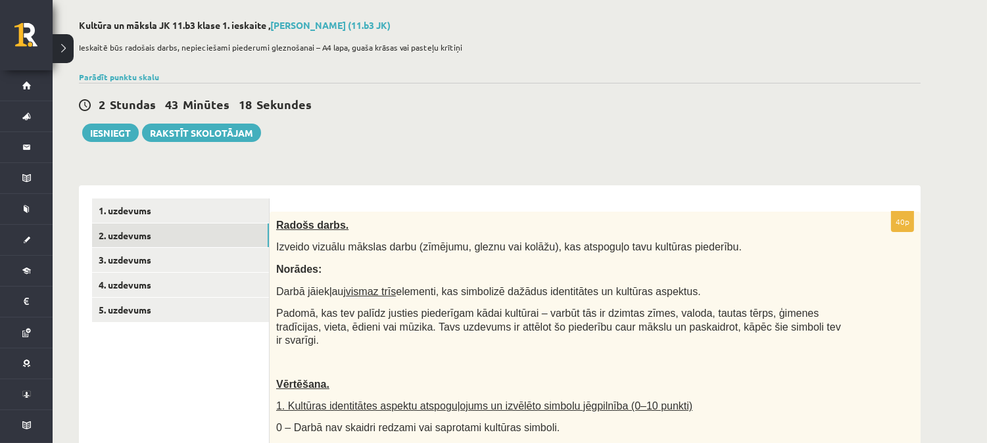
scroll to position [55, 0]
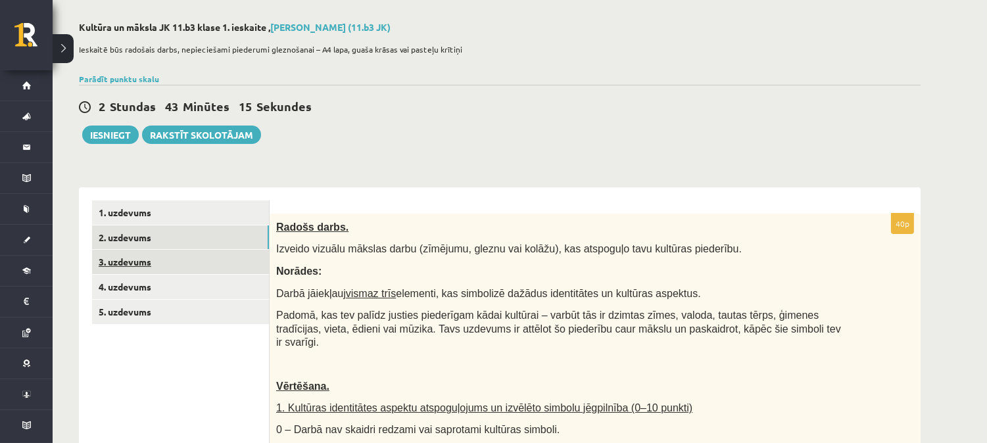
click at [145, 262] on link "3. uzdevums" at bounding box center [180, 262] width 177 height 24
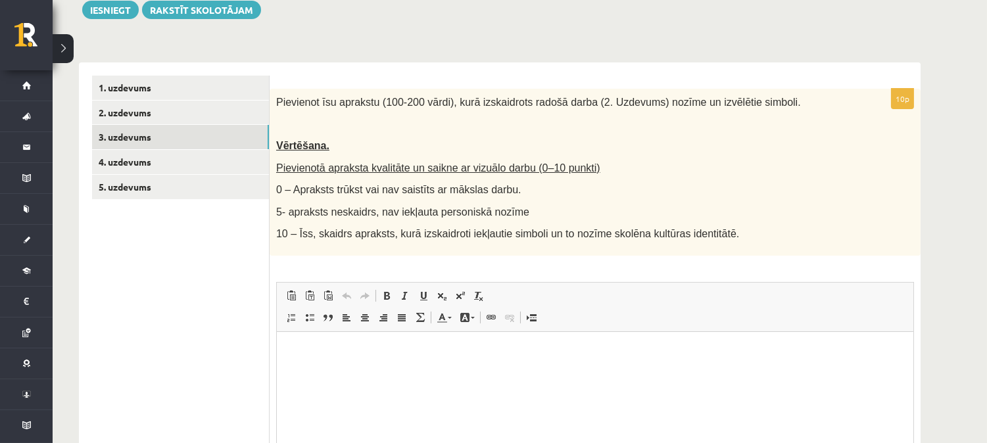
scroll to position [181, 0]
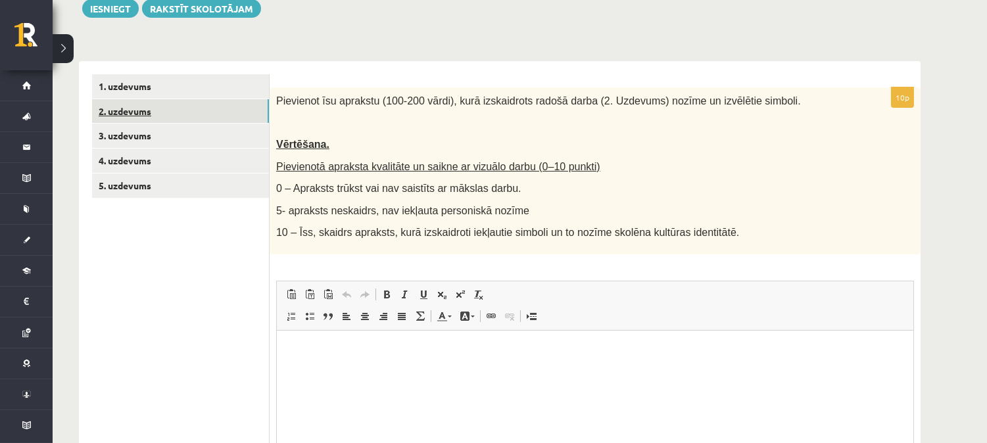
click at [135, 109] on link "2. uzdevums" at bounding box center [180, 111] width 177 height 24
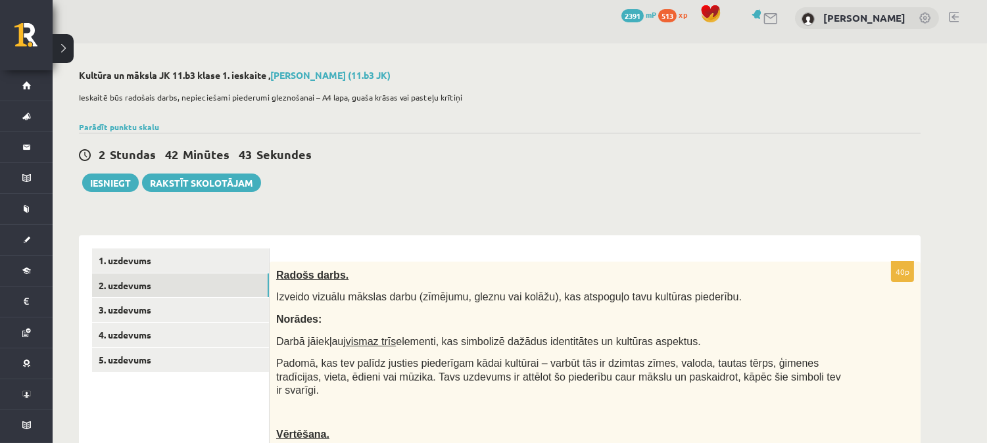
scroll to position [16, 0]
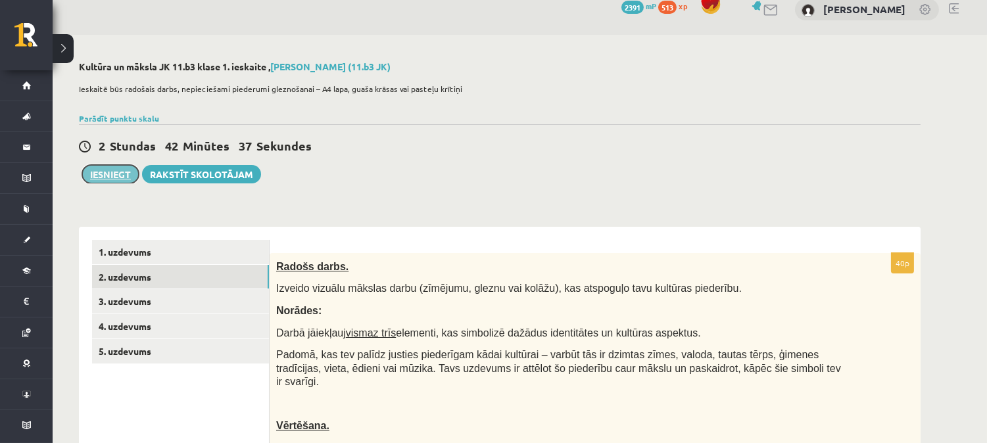
click at [112, 170] on button "Iesniegt" at bounding box center [110, 174] width 57 height 18
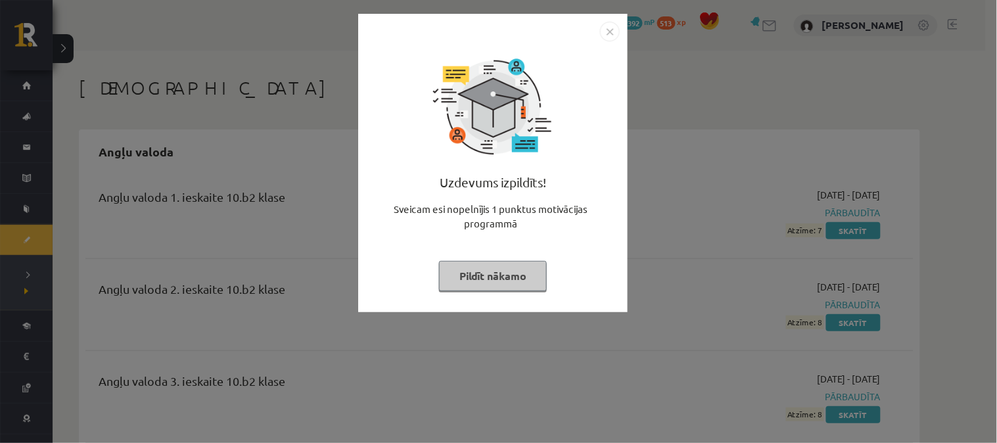
click at [609, 34] on img "Close" at bounding box center [610, 32] width 20 height 20
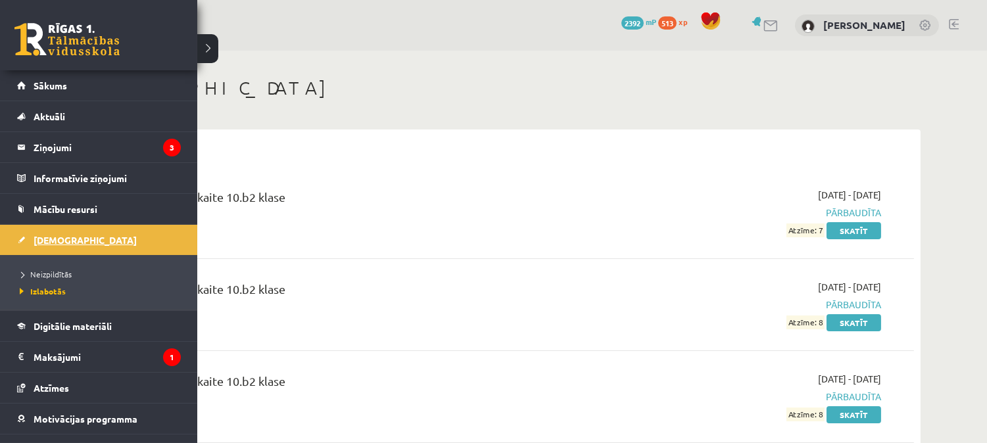
click at [57, 241] on span "[DEMOGRAPHIC_DATA]" at bounding box center [85, 240] width 103 height 12
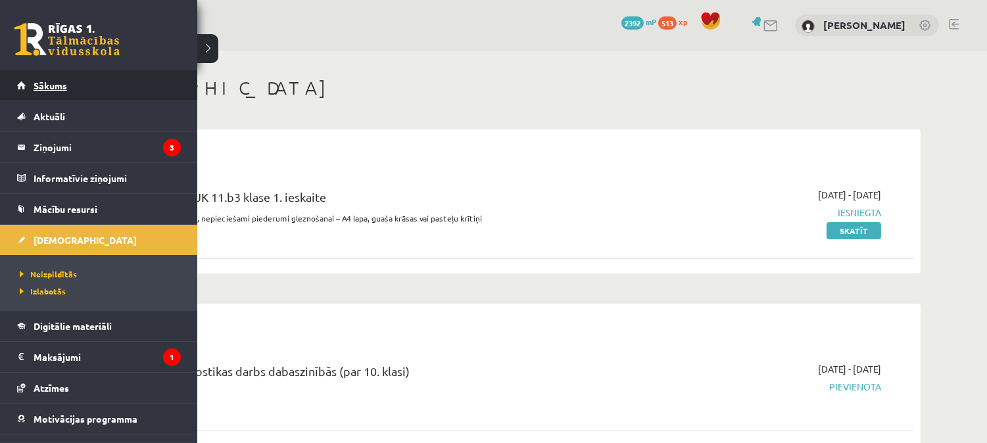
click at [57, 83] on span "Sākums" at bounding box center [51, 86] width 34 height 12
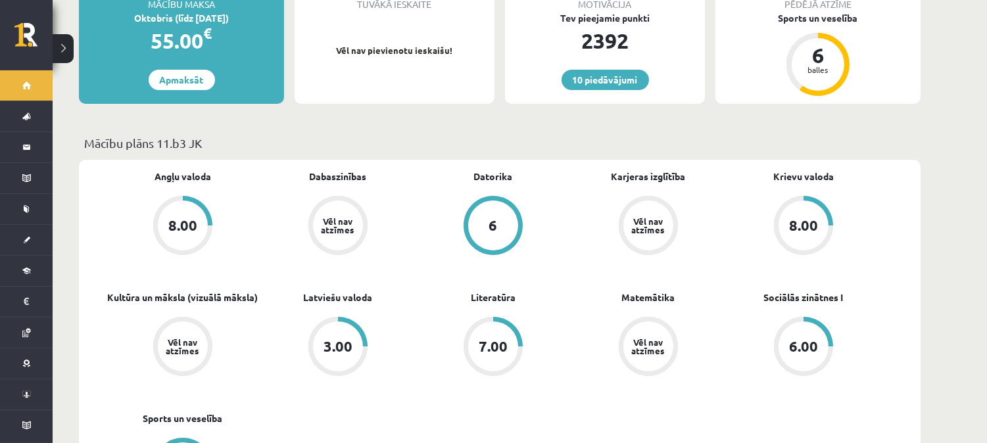
scroll to position [292, 0]
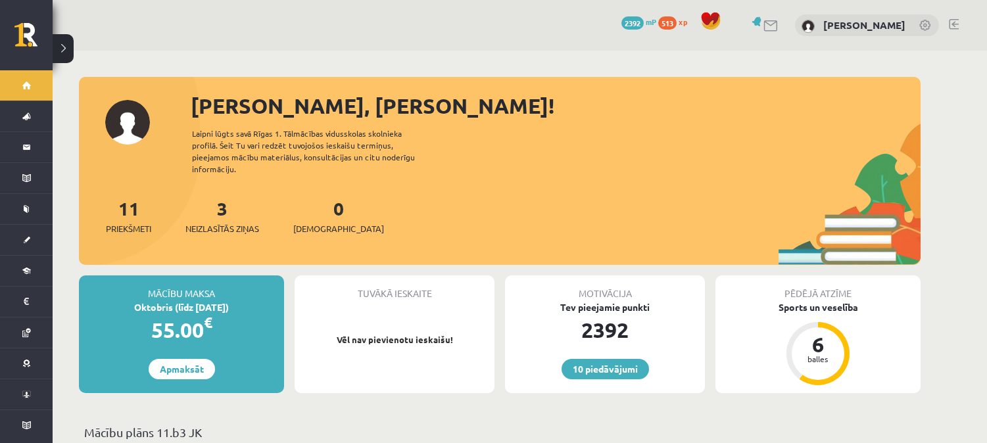
scroll to position [291, 0]
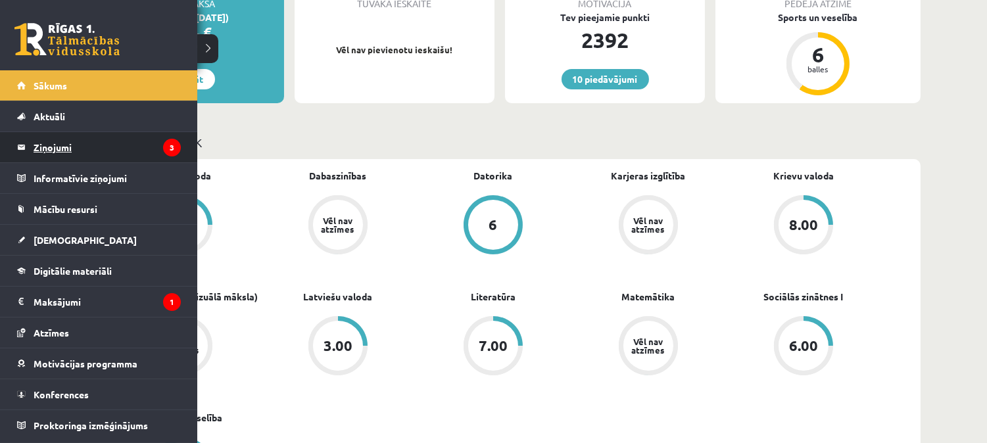
click at [55, 145] on legend "Ziņojumi 3" at bounding box center [107, 147] width 147 height 30
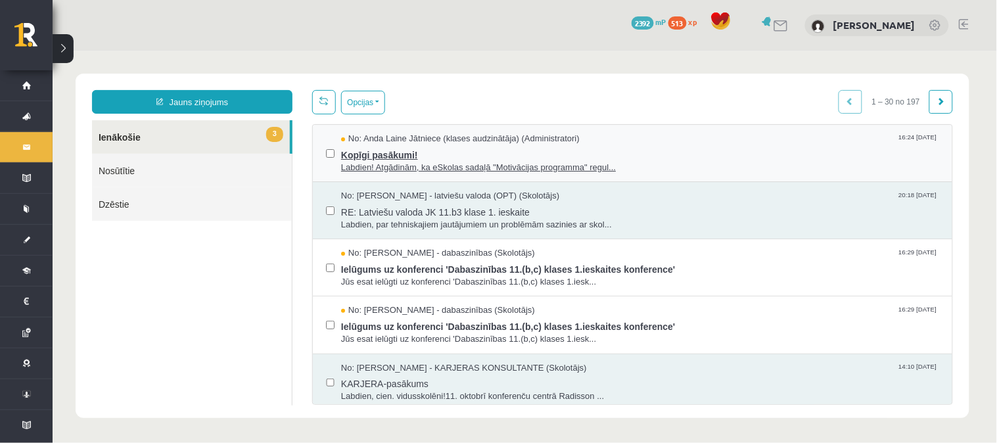
click at [474, 149] on span "Kopīgi pasākumi!" at bounding box center [639, 153] width 598 height 16
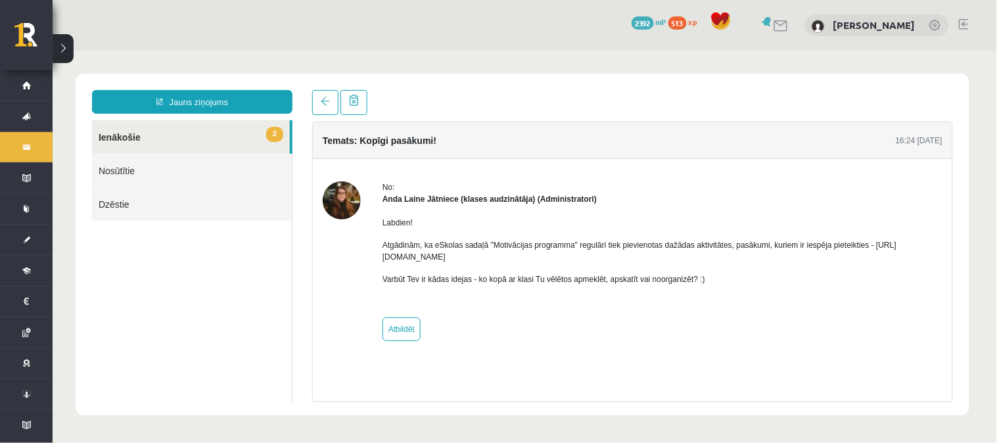
click at [190, 129] on link "2 Ienākošie" at bounding box center [190, 137] width 198 height 34
click at [107, 131] on link "2 Ienākošie" at bounding box center [190, 137] width 198 height 34
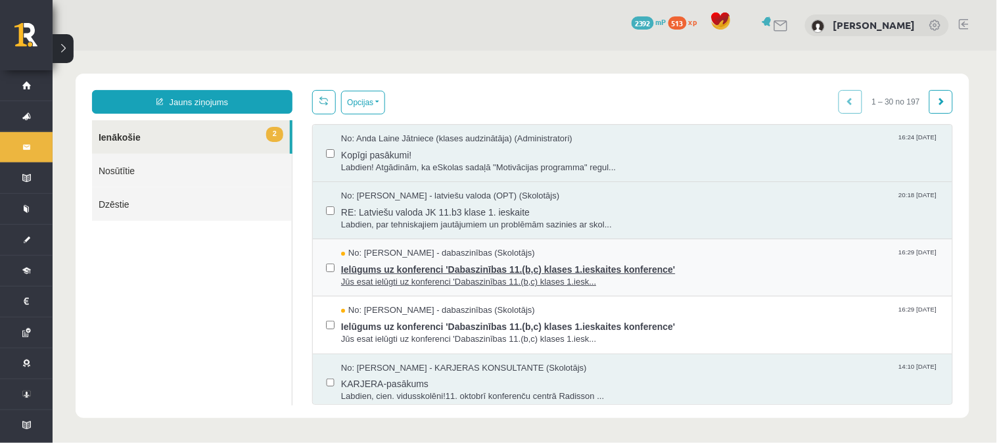
click at [572, 250] on div "No: [PERSON_NAME] - dabaszinības (Skolotājs) 16:29 [DATE]" at bounding box center [639, 252] width 598 height 12
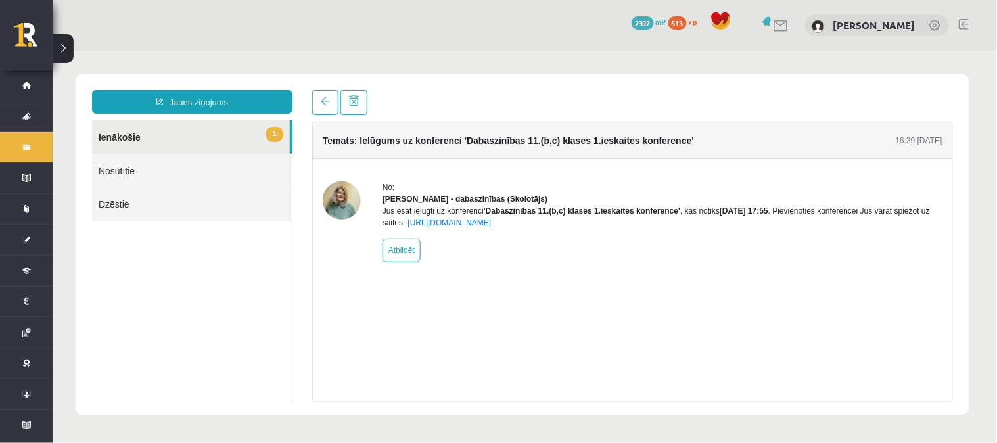
click at [158, 134] on link "1 Ienākošie" at bounding box center [190, 137] width 198 height 34
click at [133, 133] on link "1 Ienākošie" at bounding box center [190, 137] width 198 height 34
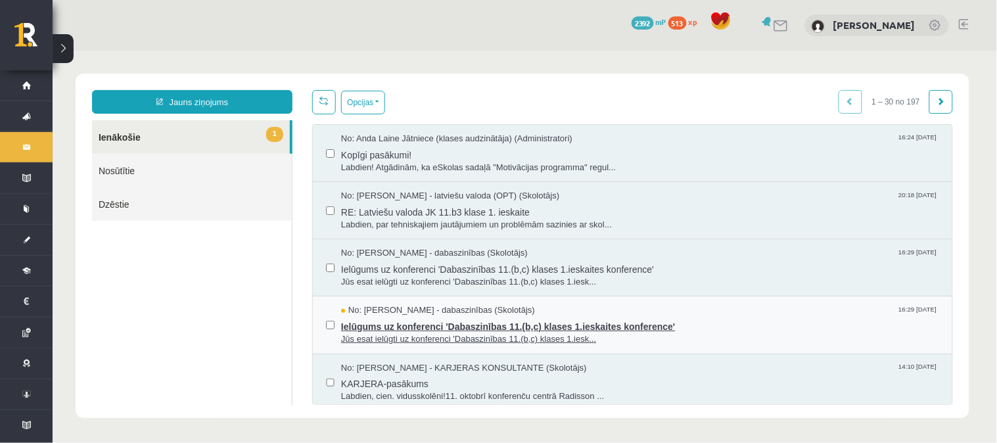
click at [679, 329] on span "Ielūgums uz konferenci 'Dabaszinības 11.(b,c) klases 1.ieskaites konference'" at bounding box center [639, 324] width 598 height 16
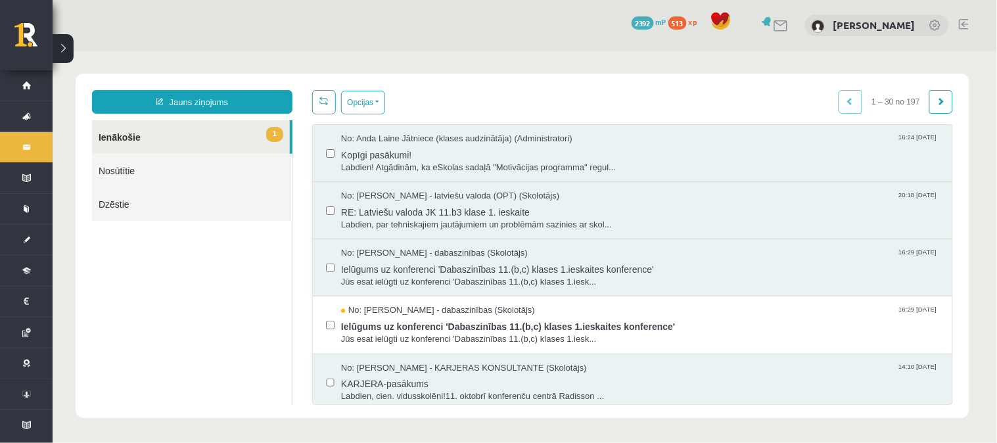
click at [143, 135] on link "1 Ienākošie" at bounding box center [190, 137] width 198 height 34
click at [118, 131] on link "1 Ienākošie" at bounding box center [190, 137] width 198 height 34
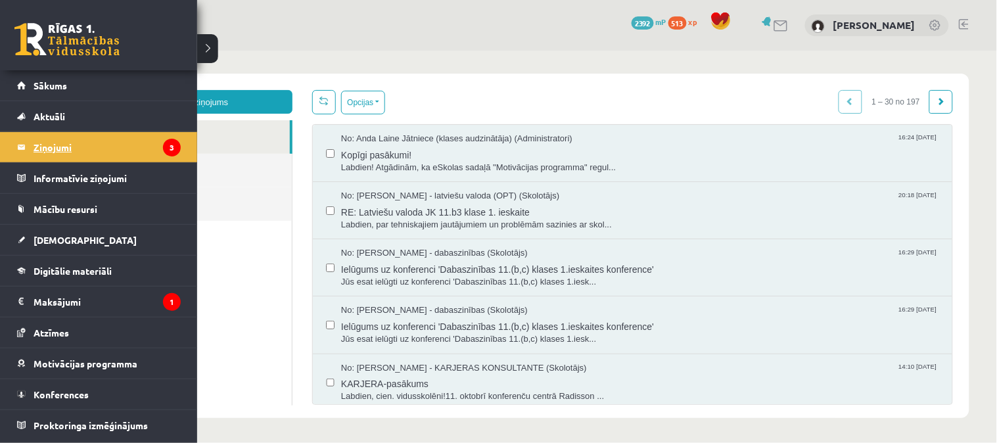
click at [32, 152] on link "Ziņojumi 3" at bounding box center [99, 147] width 164 height 30
click at [81, 294] on legend "Maksājumi 1" at bounding box center [107, 302] width 147 height 30
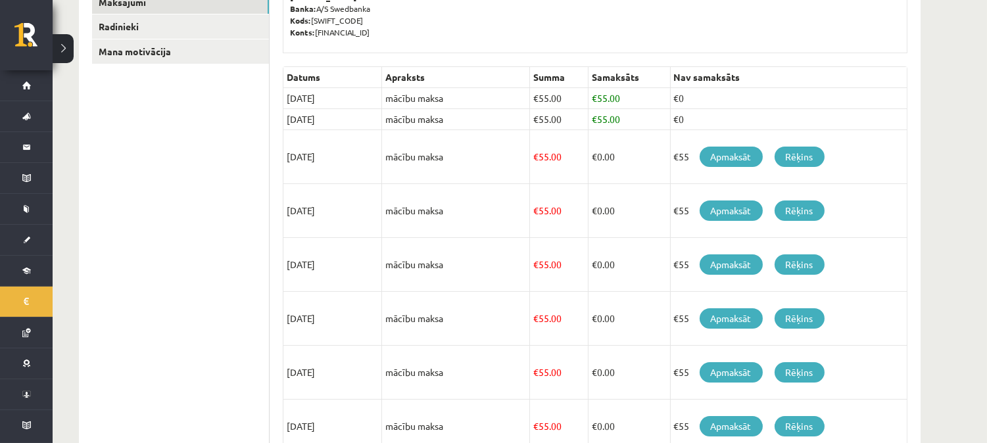
scroll to position [241, 0]
